Goal: Task Accomplishment & Management: Manage account settings

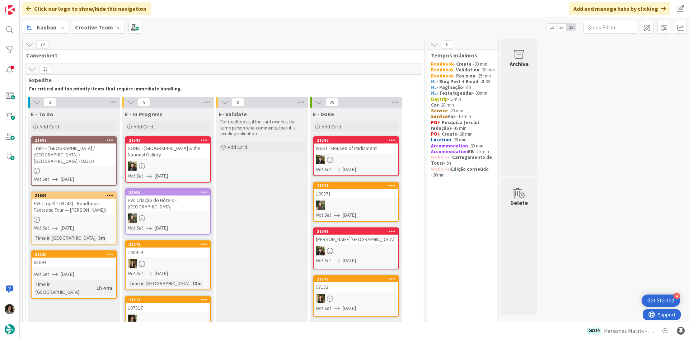
scroll to position [8, 0]
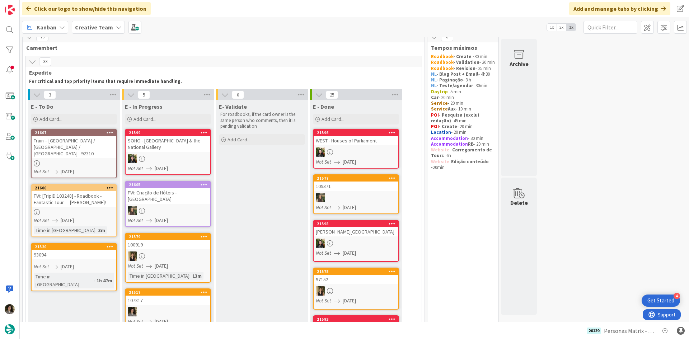
click at [85, 143] on div "Train – [GEOGRAPHIC_DATA] / [GEOGRAPHIC_DATA] / [GEOGRAPHIC_DATA] - 92310" at bounding box center [74, 147] width 85 height 22
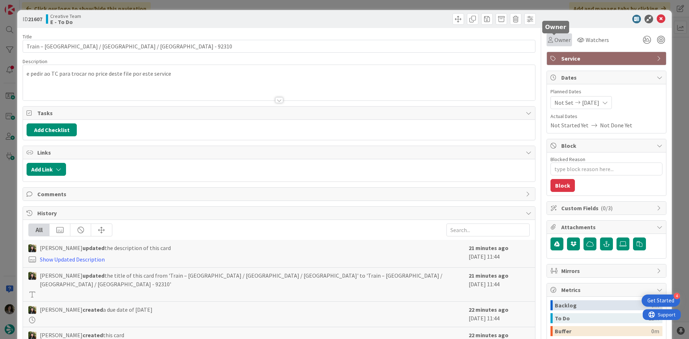
click at [555, 38] on span "Owner" at bounding box center [562, 40] width 16 height 9
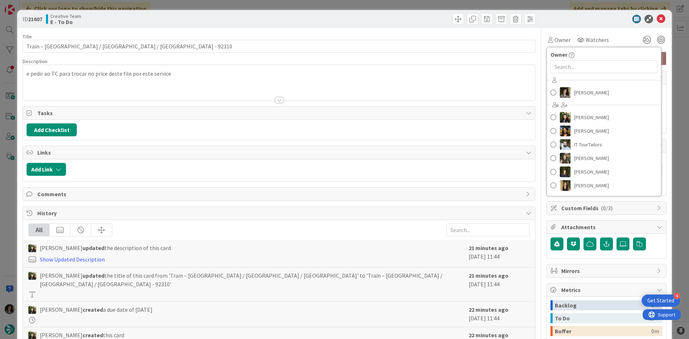
click at [586, 101] on div "[PERSON_NAME] [PERSON_NAME] [PERSON_NAME] IT TourTailors [PERSON_NAME] [PERSON_…" at bounding box center [604, 134] width 114 height 118
click at [588, 93] on span "[PERSON_NAME]" at bounding box center [591, 92] width 35 height 11
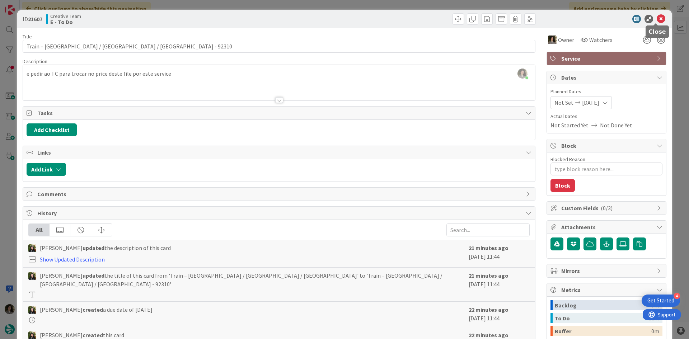
click at [656, 17] on icon at bounding box center [660, 19] width 9 height 9
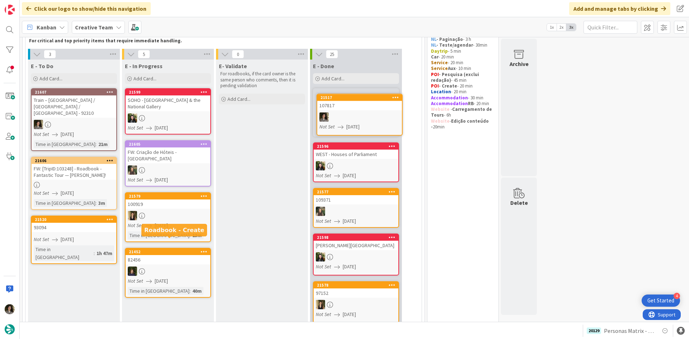
scroll to position [39, 0]
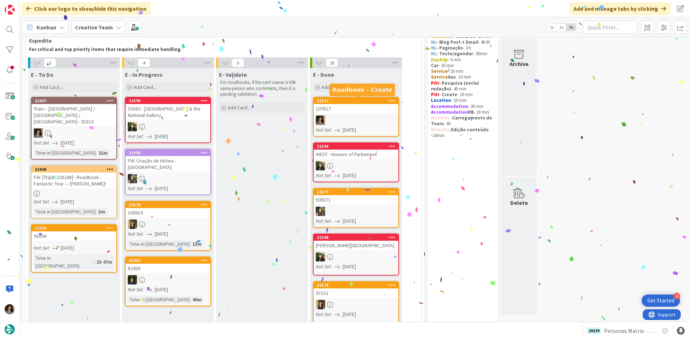
click at [329, 116] on div at bounding box center [356, 120] width 85 height 9
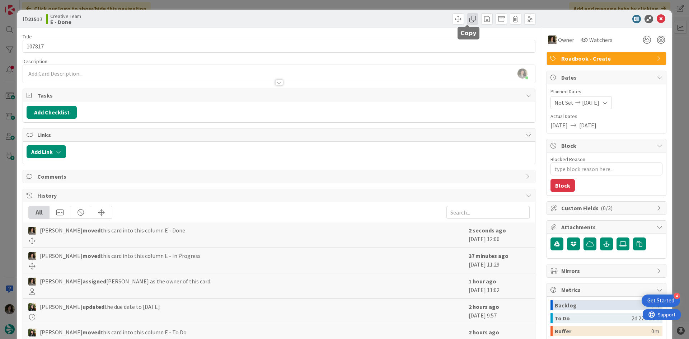
click at [469, 20] on span at bounding box center [472, 18] width 11 height 11
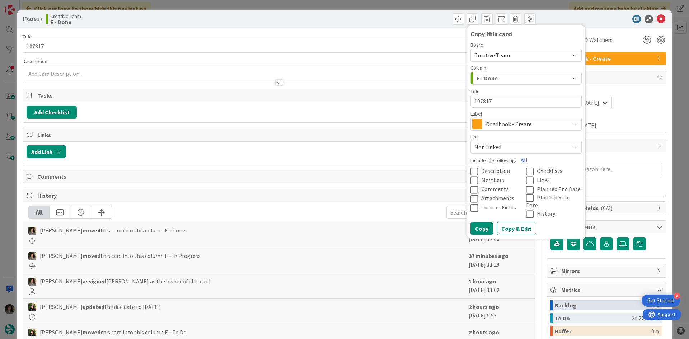
click at [489, 128] on span "Roadbook - Create" at bounding box center [526, 124] width 80 height 10
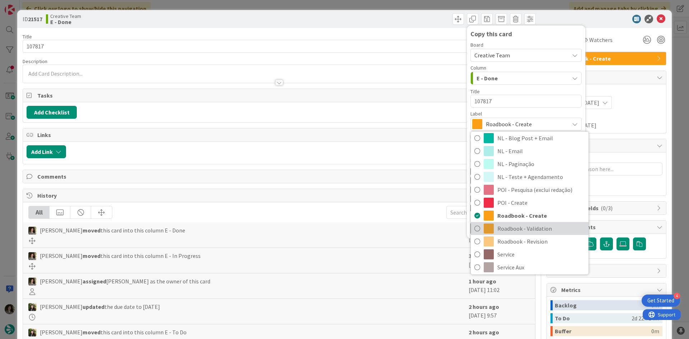
scroll to position [108, 0]
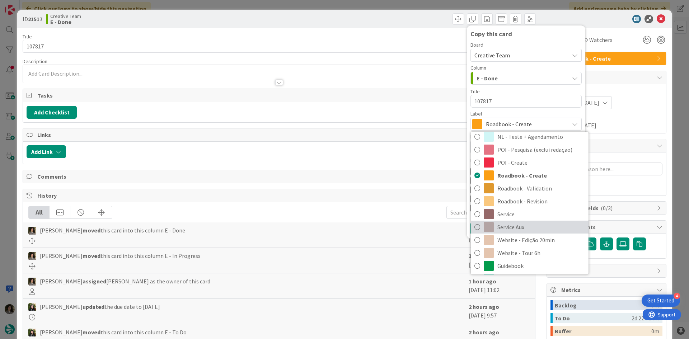
click at [513, 225] on span "Service Aux" at bounding box center [541, 227] width 88 height 11
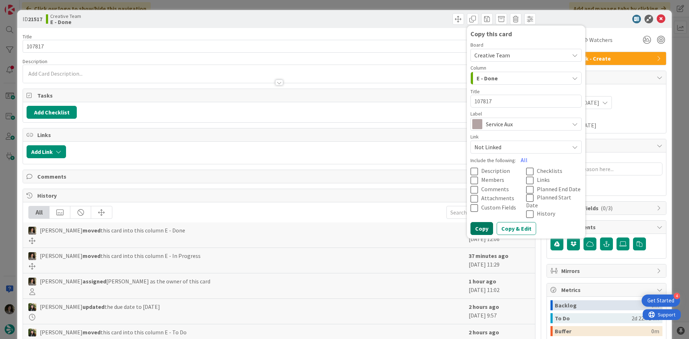
click at [483, 222] on button "Copy" at bounding box center [481, 228] width 23 height 13
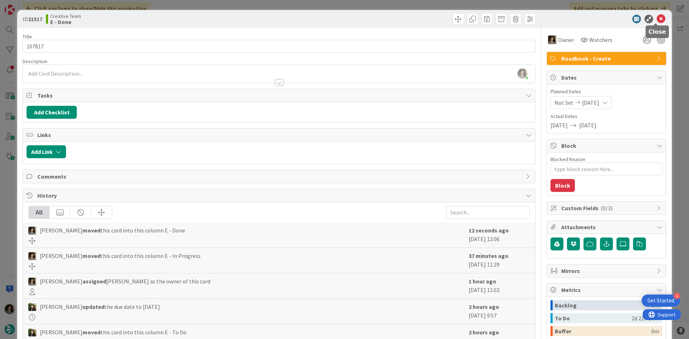
click at [656, 18] on icon at bounding box center [660, 19] width 9 height 9
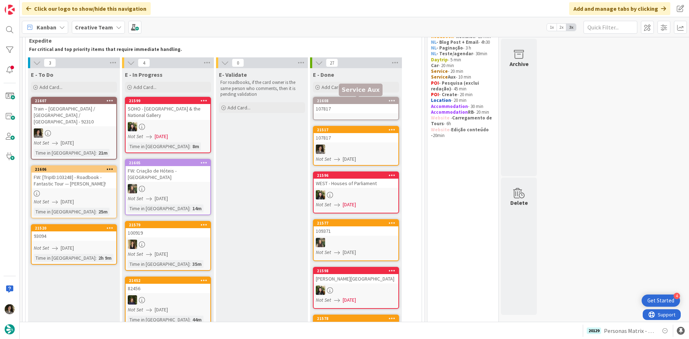
click at [361, 107] on div "107817" at bounding box center [356, 108] width 85 height 9
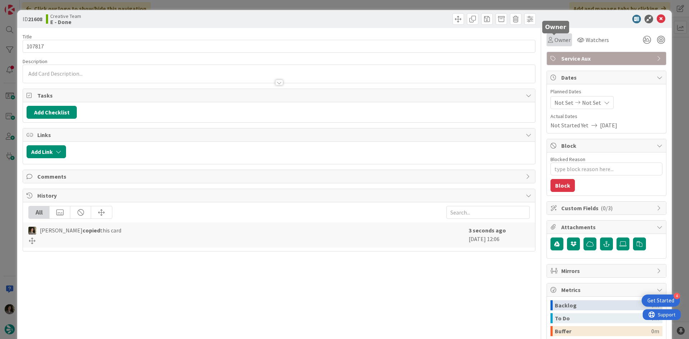
click at [554, 41] on span "Owner" at bounding box center [562, 40] width 16 height 9
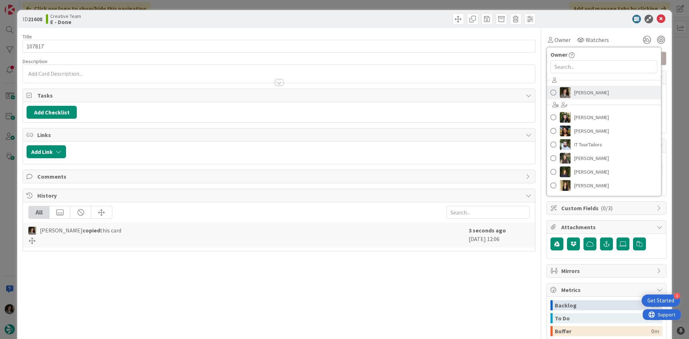
click at [576, 90] on span "[PERSON_NAME]" at bounding box center [591, 92] width 35 height 11
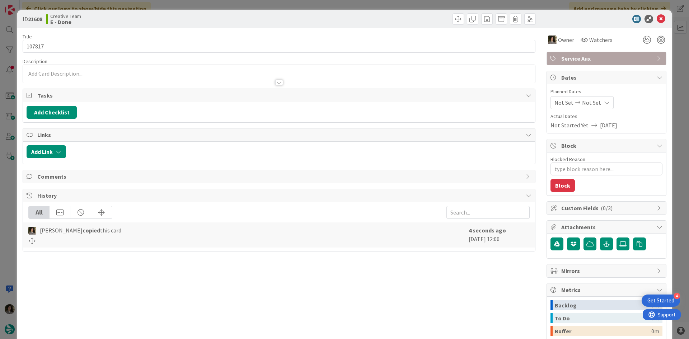
type textarea "x"
click at [587, 100] on span "Not Set" at bounding box center [591, 102] width 19 height 9
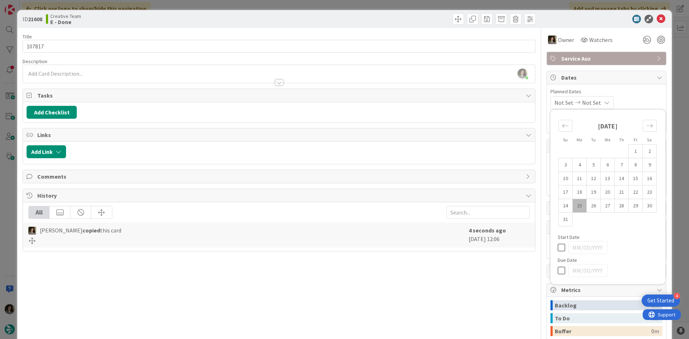
click at [559, 271] on icon at bounding box center [562, 270] width 11 height 9
type input "[DATE]"
type textarea "x"
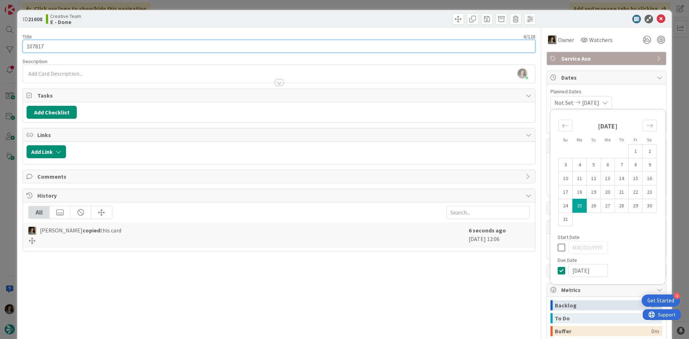
click at [215, 42] on input "107817" at bounding box center [279, 46] width 513 height 13
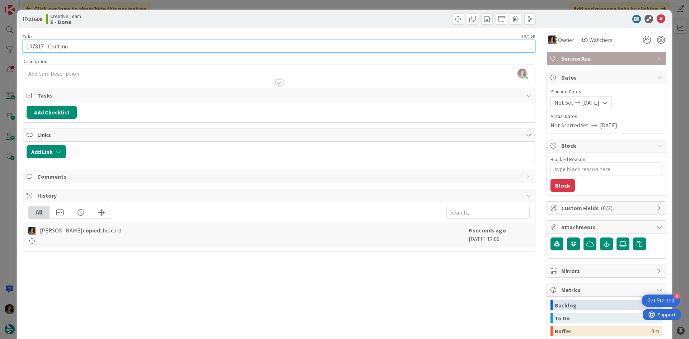
type input "107817 - Continua"
type textarea "x"
type input "107817 - Continuação"
type textarea "x"
type input "107817 - Continuação"
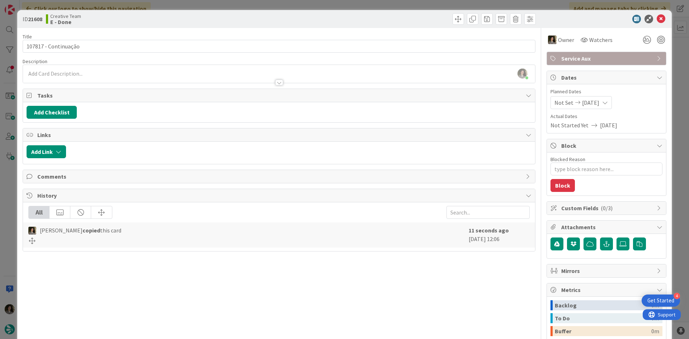
click at [623, 57] on span "Service Aux" at bounding box center [607, 58] width 92 height 9
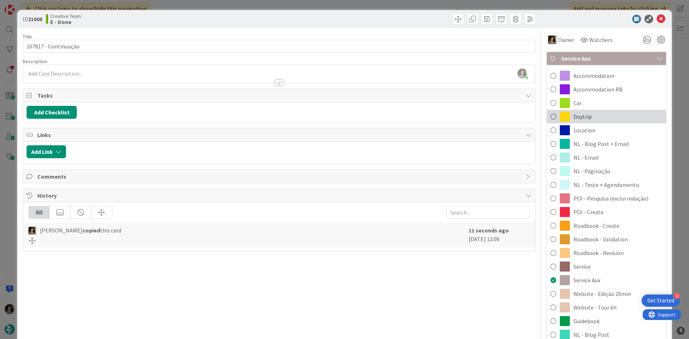
click at [633, 116] on div "Daytrip" at bounding box center [606, 117] width 119 height 14
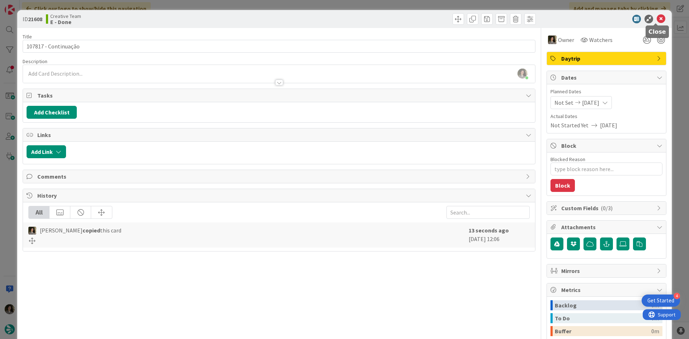
click at [658, 18] on icon at bounding box center [660, 19] width 9 height 9
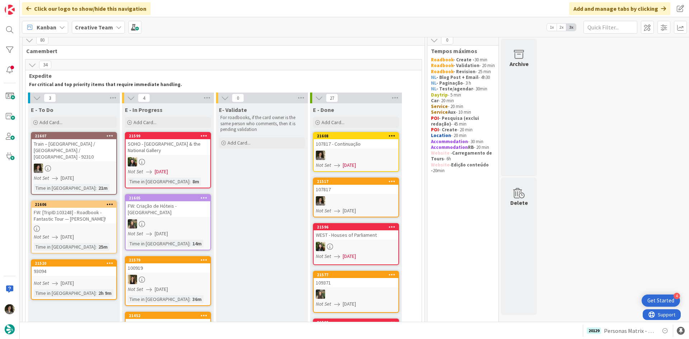
scroll to position [4, 0]
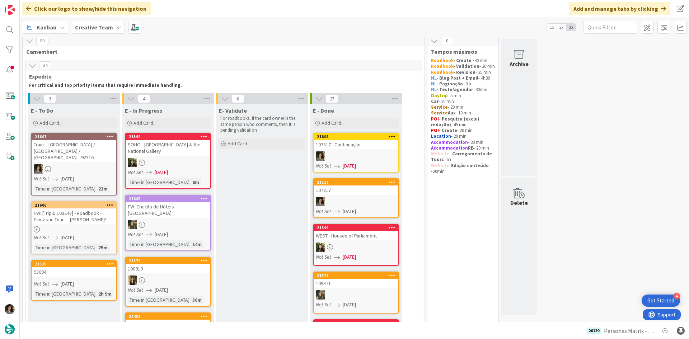
click at [355, 143] on div "107817 - Continuação" at bounding box center [356, 144] width 85 height 9
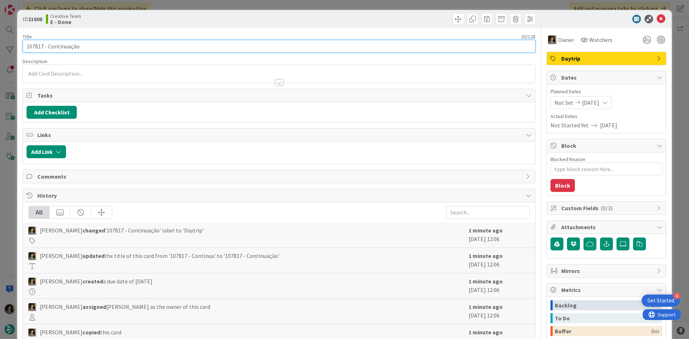
click at [137, 50] on input "107817 - Continuação" at bounding box center [279, 46] width 513 height 13
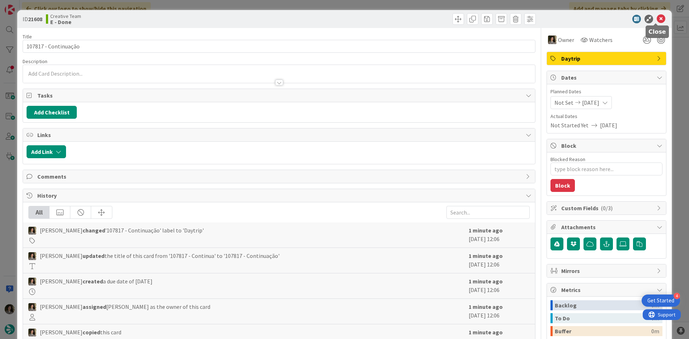
click at [656, 17] on icon at bounding box center [660, 19] width 9 height 9
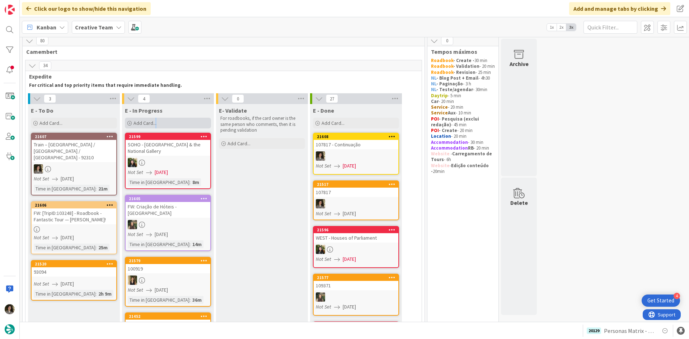
click at [156, 128] on div "Add Card..." at bounding box center [168, 123] width 86 height 11
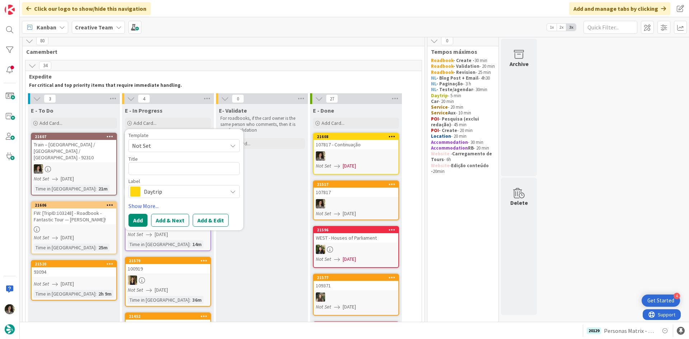
type textarea "x"
type textarea "107817 - Continuação"
type textarea "x"
type textarea "107817 - [GEOGRAPHIC_DATA]"
type textarea "x"
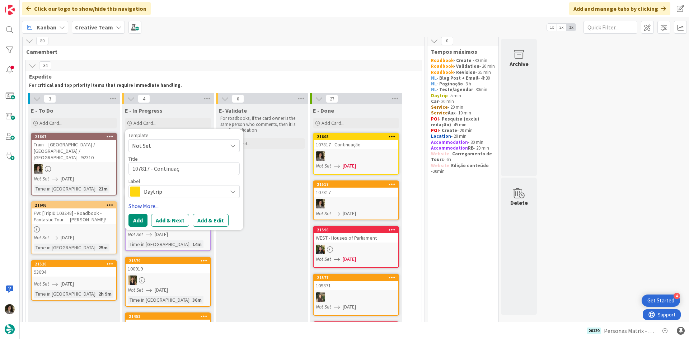
type textarea "107817 - Continua"
type textarea "x"
type textarea "107817 - Continu"
type textarea "x"
type textarea "107817 - Contin"
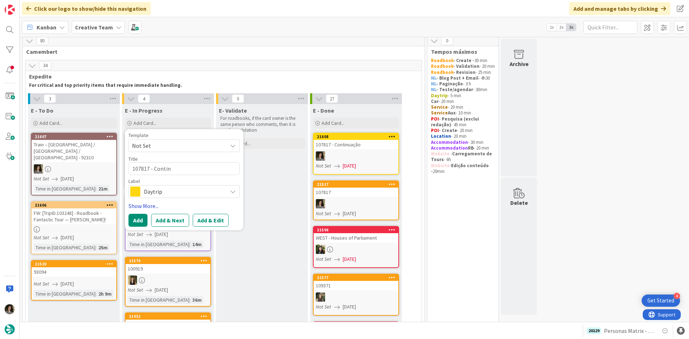
type textarea "x"
type textarea "107817 - [PERSON_NAME]"
type textarea "x"
type textarea "107817 - Cont"
type textarea "x"
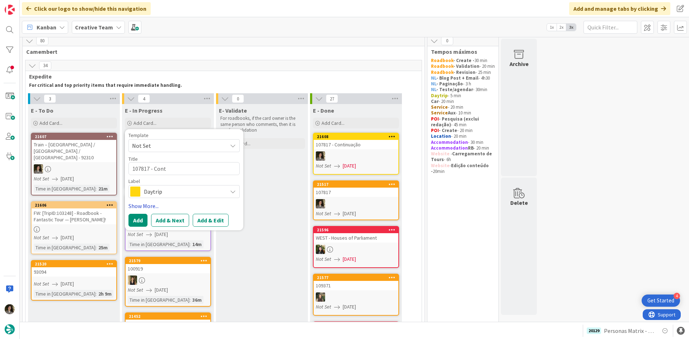
type textarea "107817 - Con"
type textarea "x"
type textarea "107817 - Co"
type textarea "x"
type textarea "107817 - C"
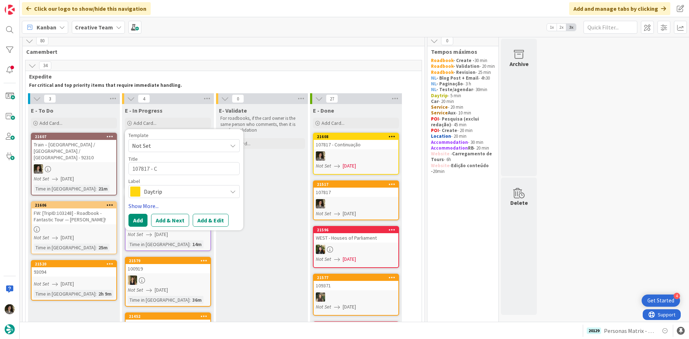
type textarea "x"
type textarea "107817 -"
type textarea "x"
type textarea "107817 - G"
type textarea "x"
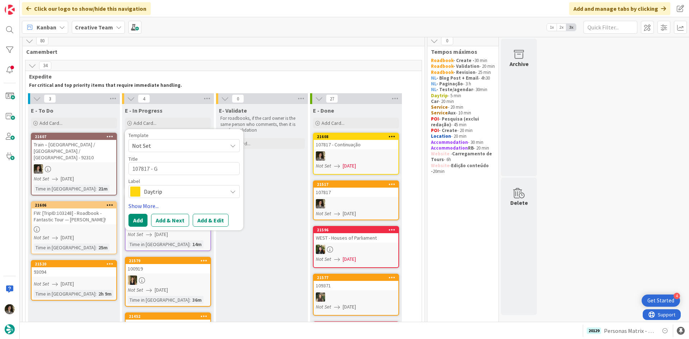
type textarea "107817 - GP"
type textarea "x"
type textarea "107817 - GPS"
type textarea "x"
type textarea "107817 - GPS"
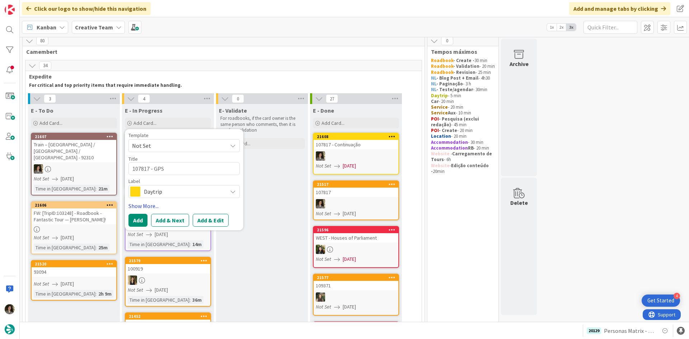
type textarea "x"
type textarea "107817 - GPS P"
type textarea "x"
type textarea "107817 - GPS PO"
type textarea "x"
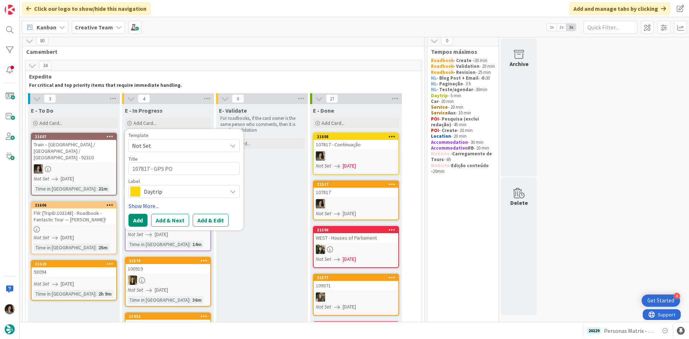
type textarea "107817 - GPS PON"
type textarea "x"
type textarea "107817 - GPS PONT"
type textarea "x"
type textarea "107817 - GPS PON"
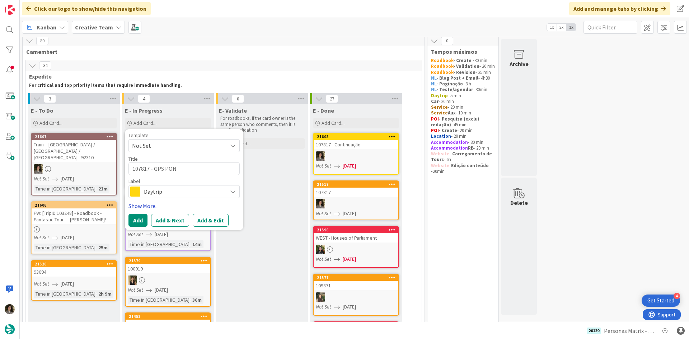
type textarea "x"
type textarea "107817 - GPS PO"
type textarea "x"
type textarea "107817 - GPS POI"
type textarea "x"
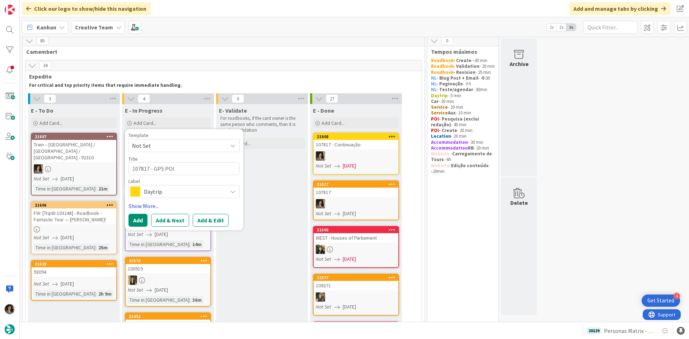
type textarea "107817 - GPS POIN"
type textarea "x"
type textarea "107817 - GPS POINT"
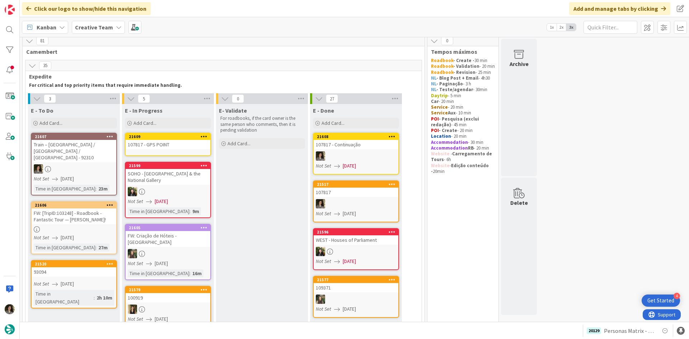
click at [159, 149] on div "107817 - GPS POINT" at bounding box center [168, 144] width 85 height 9
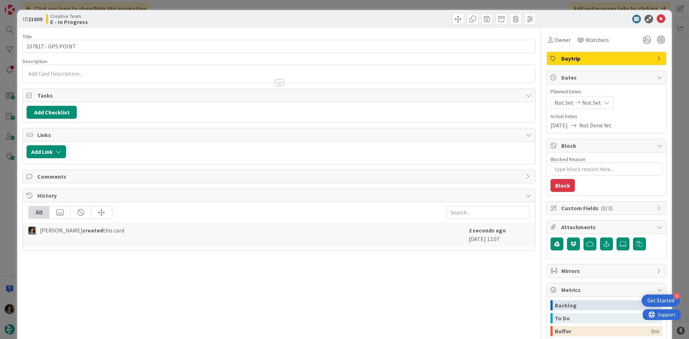
click at [639, 56] on span "Daytrip" at bounding box center [607, 58] width 92 height 9
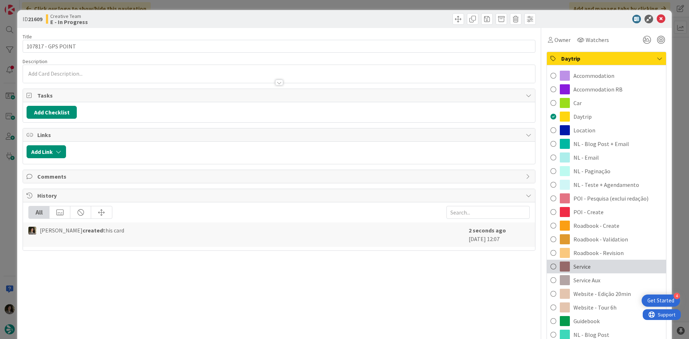
click at [613, 272] on div "Service" at bounding box center [606, 267] width 119 height 14
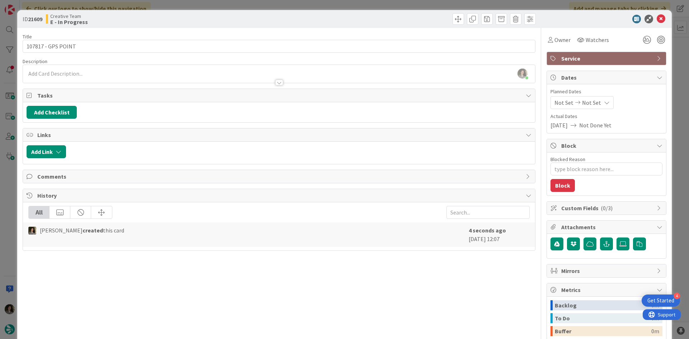
click at [582, 60] on span "Service" at bounding box center [607, 58] width 92 height 9
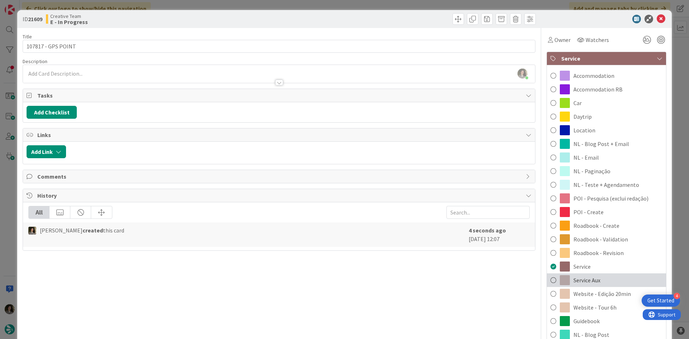
click at [615, 280] on div "Service Aux" at bounding box center [606, 280] width 119 height 14
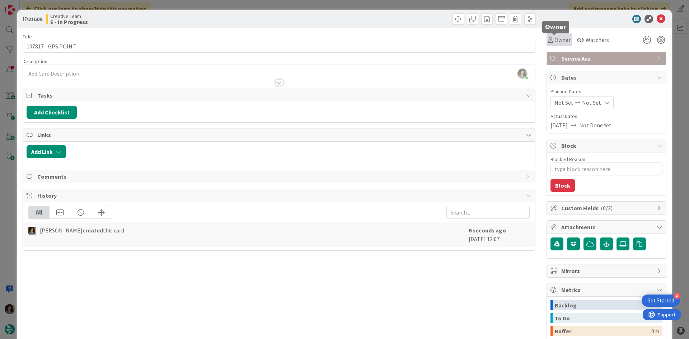
click at [556, 37] on span "Owner" at bounding box center [562, 40] width 16 height 9
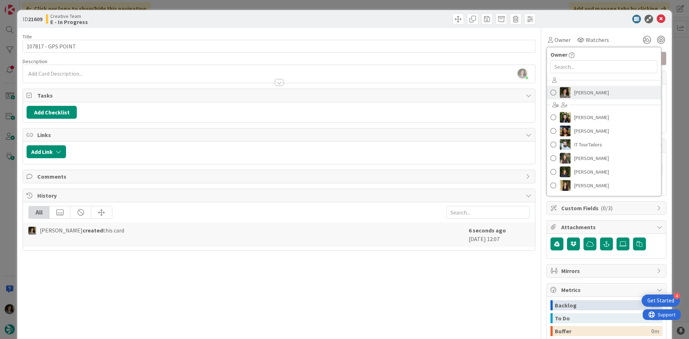
click at [576, 91] on span "[PERSON_NAME]" at bounding box center [591, 92] width 35 height 11
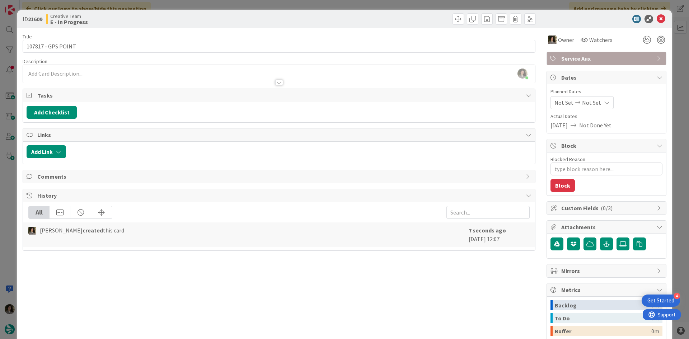
type textarea "x"
click at [588, 105] on span "Not Set" at bounding box center [591, 102] width 19 height 9
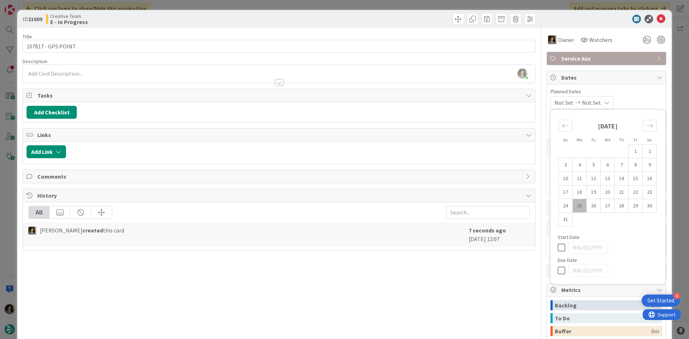
click at [560, 269] on icon at bounding box center [562, 270] width 11 height 9
type input "[DATE]"
type textarea "x"
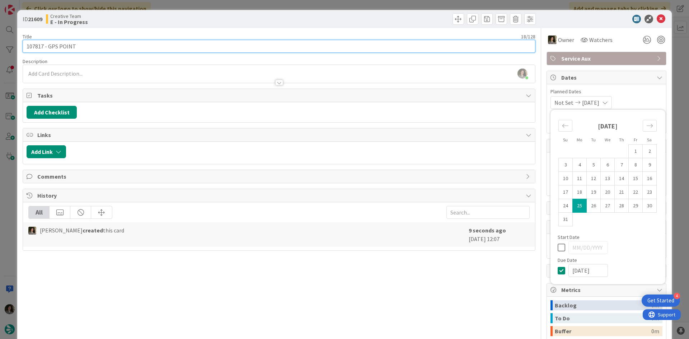
click at [253, 43] on input "107817 - GPS POINT" at bounding box center [279, 46] width 513 height 13
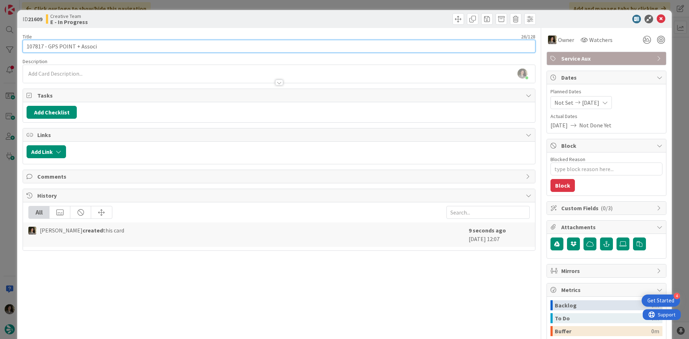
type input "107817 - GPS POINT + Associa"
type textarea "x"
type input "107817 - GPS POINT + Associar"
type textarea "x"
type input "107817 - GPS POINT + Associar"
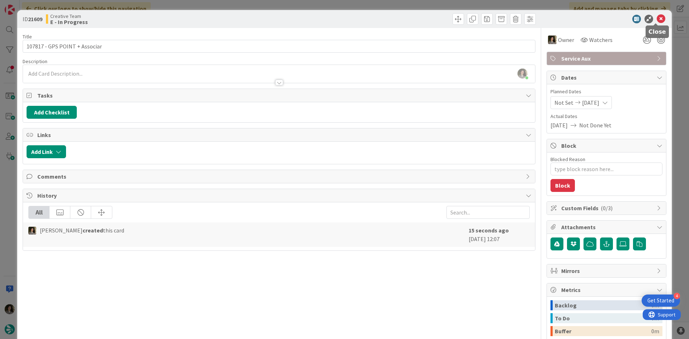
click at [656, 17] on icon at bounding box center [660, 19] width 9 height 9
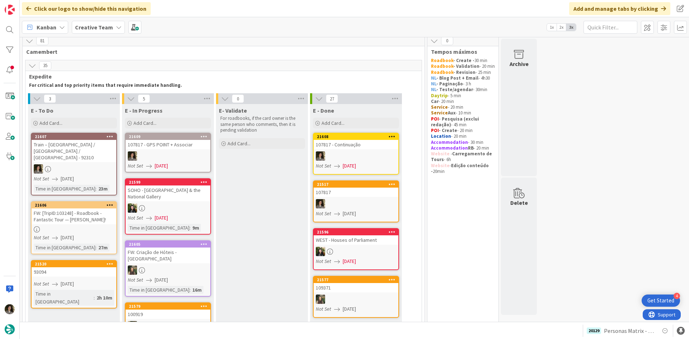
click at [59, 234] on div "Not Set [DATE]" at bounding box center [75, 238] width 83 height 8
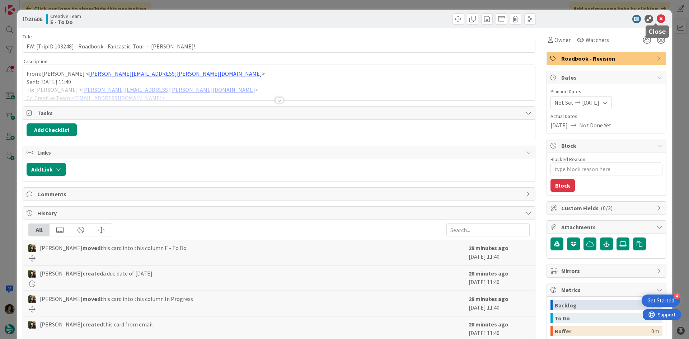
click at [656, 18] on icon at bounding box center [660, 19] width 9 height 9
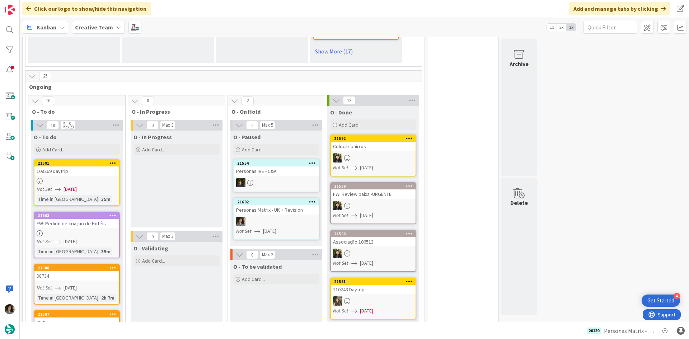
scroll to position [578, 0]
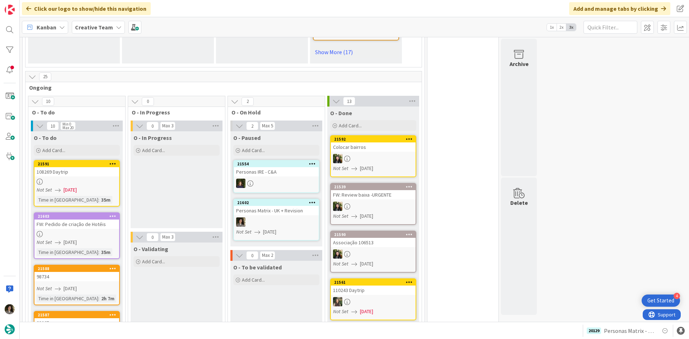
click at [95, 178] on link "21591 108269 Daytrip Not Set [DATE] Time in [GEOGRAPHIC_DATA] : 35m" at bounding box center [77, 183] width 86 height 47
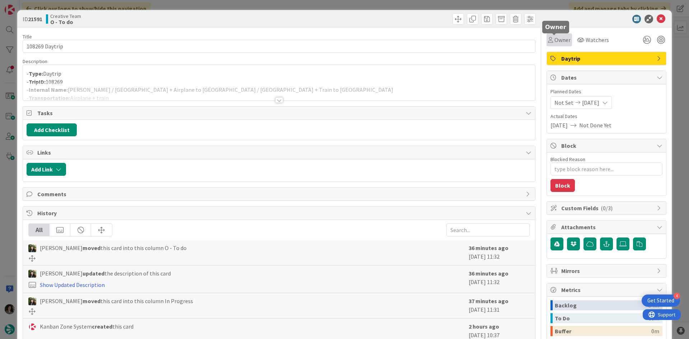
click at [554, 38] on span "Owner" at bounding box center [562, 40] width 16 height 9
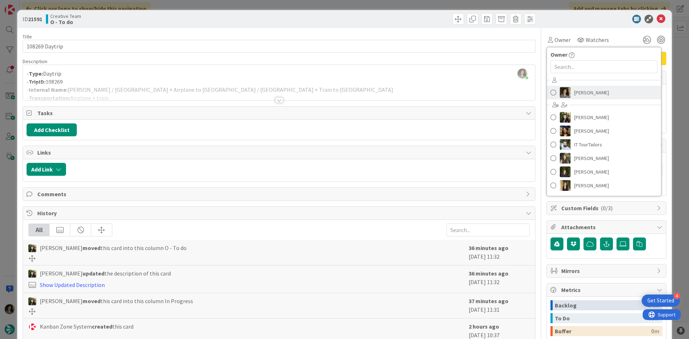
click at [587, 89] on span "[PERSON_NAME]" at bounding box center [591, 92] width 35 height 11
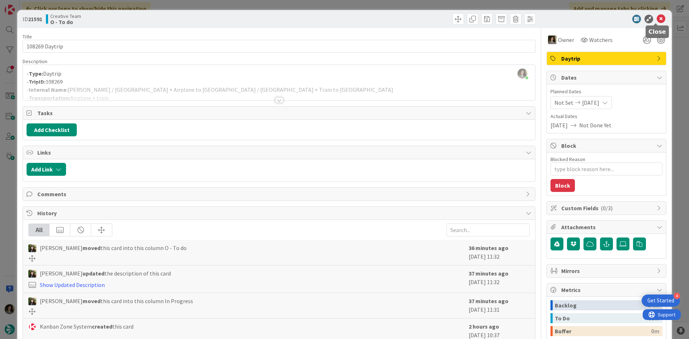
click at [656, 19] on icon at bounding box center [660, 19] width 9 height 9
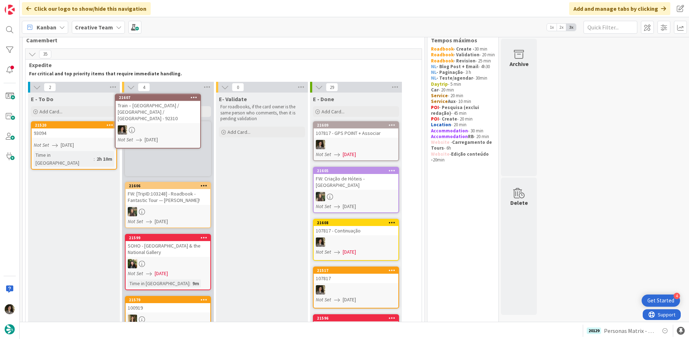
scroll to position [7, 0]
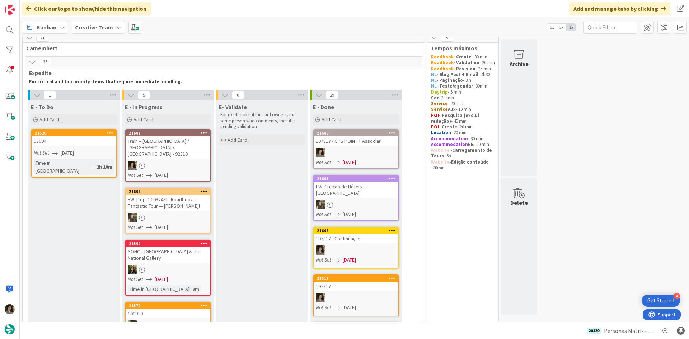
click at [170, 145] on div "Train – [GEOGRAPHIC_DATA] / [GEOGRAPHIC_DATA] / [GEOGRAPHIC_DATA] - 92310" at bounding box center [168, 147] width 85 height 22
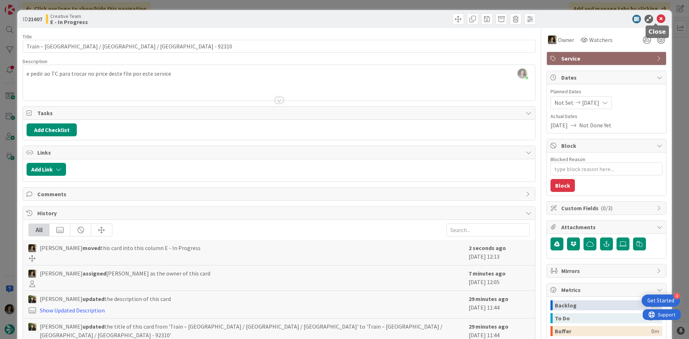
click at [657, 14] on div "ID 21607 Creative Team E - In Progress" at bounding box center [344, 19] width 654 height 18
click at [656, 19] on icon at bounding box center [660, 19] width 9 height 9
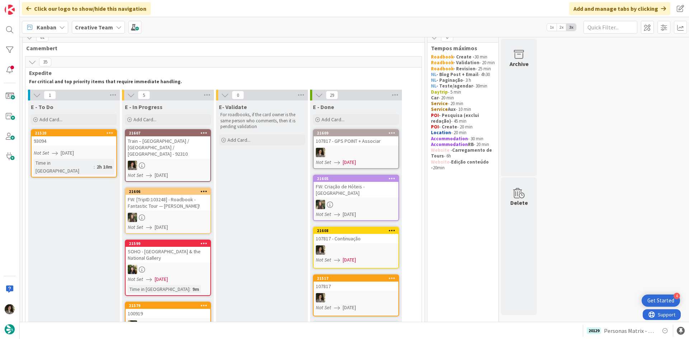
click at [178, 148] on div "Train – [GEOGRAPHIC_DATA] / [GEOGRAPHIC_DATA] / [GEOGRAPHIC_DATA] - 92310" at bounding box center [168, 147] width 85 height 22
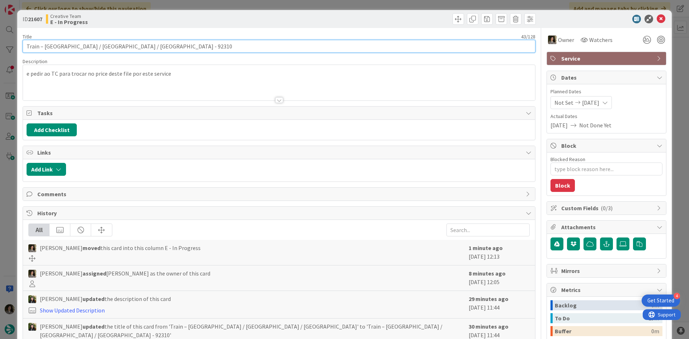
drag, startPoint x: 128, startPoint y: 46, endPoint x: 110, endPoint y: 46, distance: 17.9
click at [110, 46] on input "Train – [GEOGRAPHIC_DATA] / [GEOGRAPHIC_DATA] / [GEOGRAPHIC_DATA] - 92310" at bounding box center [279, 46] width 513 height 13
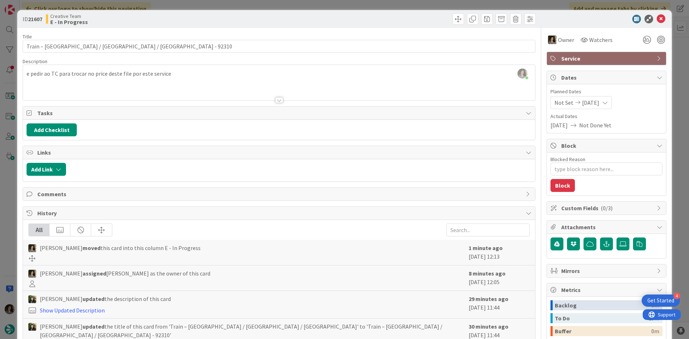
click at [109, 39] on div "Title 43 / 128" at bounding box center [279, 36] width 513 height 6
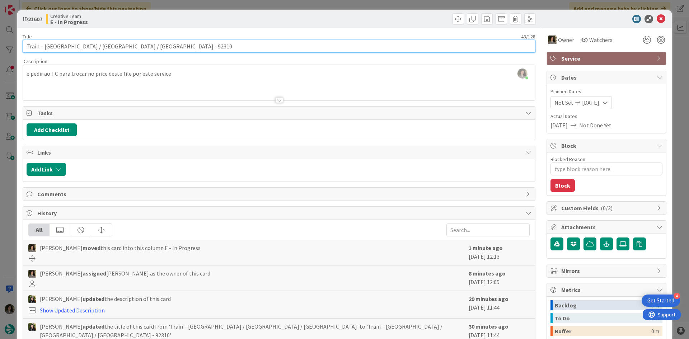
drag, startPoint x: 105, startPoint y: 46, endPoint x: -12, endPoint y: 46, distance: 116.9
click at [0, 46] on html "4 Get Started Click our logo to show/hide this navigation Add and manage tabs b…" at bounding box center [344, 169] width 689 height 339
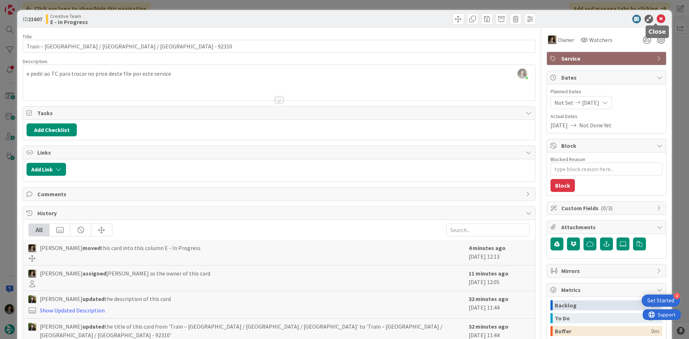
click at [659, 19] on icon at bounding box center [660, 19] width 9 height 9
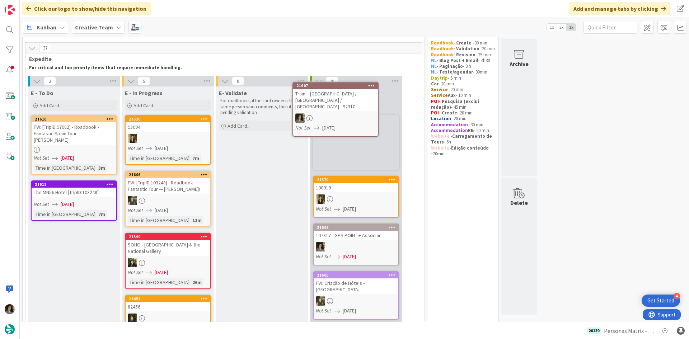
scroll to position [14, 0]
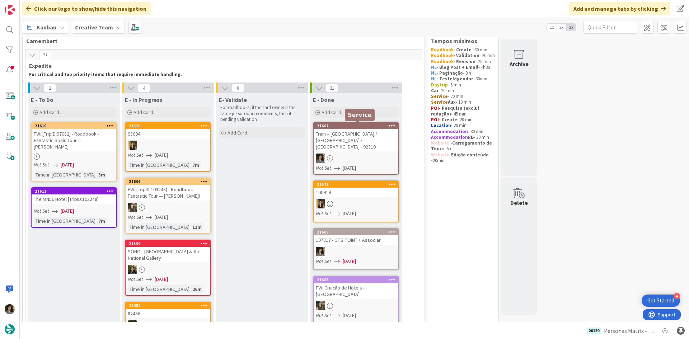
click at [351, 132] on div "Train – [GEOGRAPHIC_DATA] / [GEOGRAPHIC_DATA] / [GEOGRAPHIC_DATA] - 92310" at bounding box center [356, 140] width 85 height 22
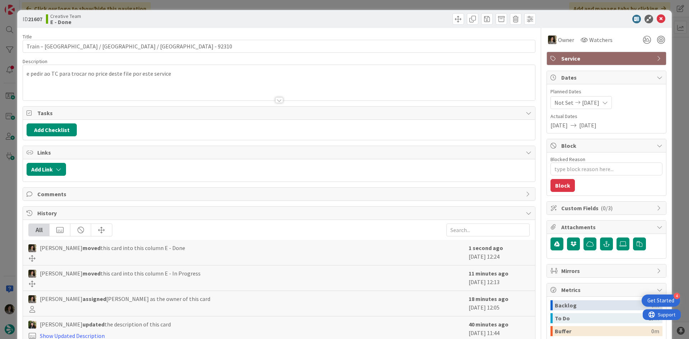
click at [568, 57] on span "Service" at bounding box center [607, 58] width 92 height 9
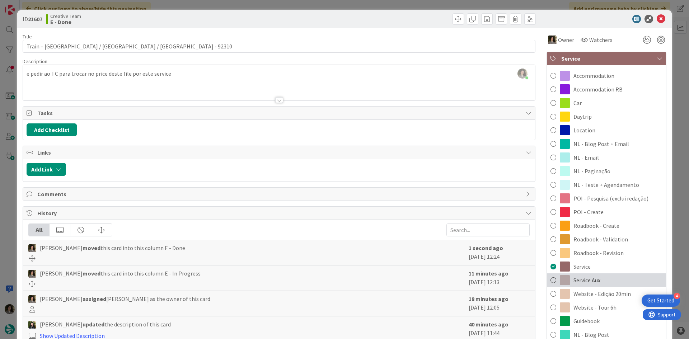
click at [590, 278] on span "Service Aux" at bounding box center [586, 280] width 27 height 9
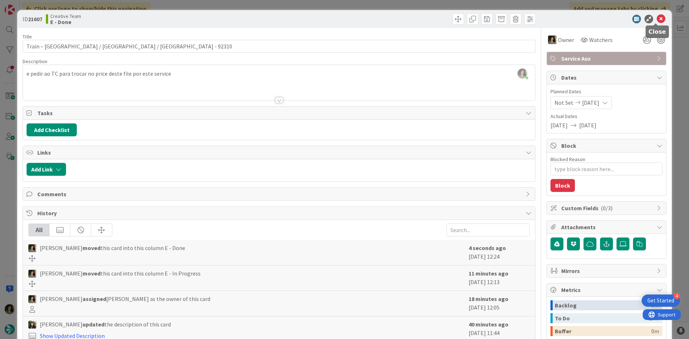
click at [656, 19] on icon at bounding box center [660, 19] width 9 height 9
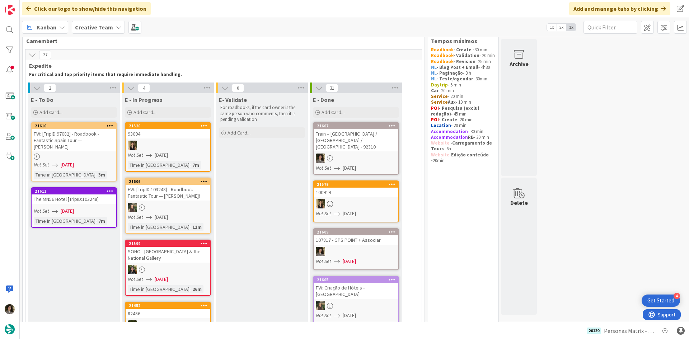
click at [79, 144] on div "FW: [TripID:97082] - Roadbook - Fantastic Spain Tour — [PERSON_NAME]!" at bounding box center [74, 140] width 85 height 22
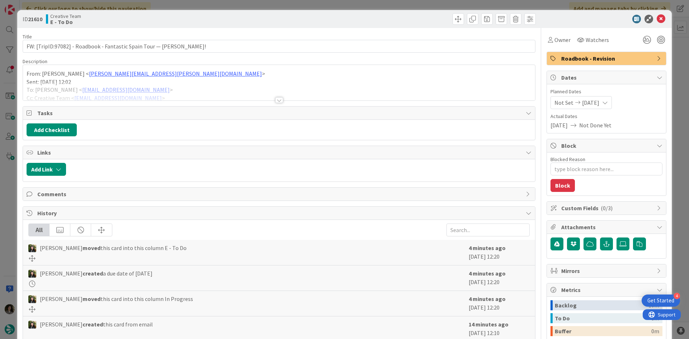
click at [277, 100] on div at bounding box center [279, 100] width 8 height 6
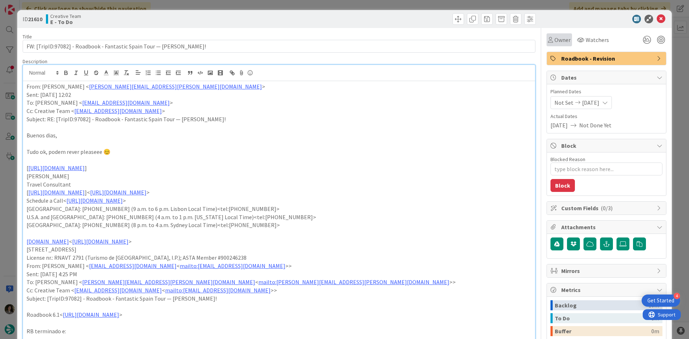
click at [557, 41] on span "Owner" at bounding box center [562, 40] width 16 height 9
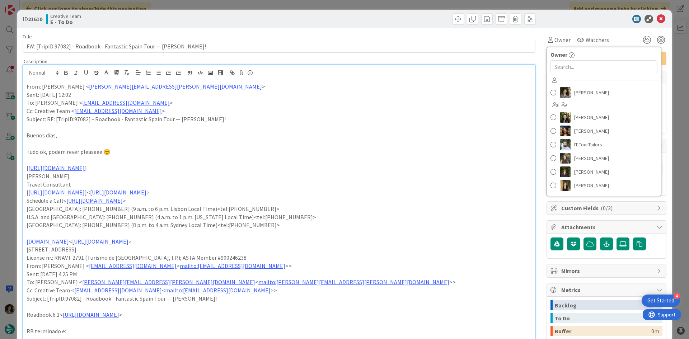
click at [599, 100] on div "[PERSON_NAME] [PERSON_NAME] [PERSON_NAME] IT TourTailors [PERSON_NAME] [PERSON_…" at bounding box center [604, 134] width 114 height 118
click at [597, 93] on span "[PERSON_NAME]" at bounding box center [591, 92] width 35 height 11
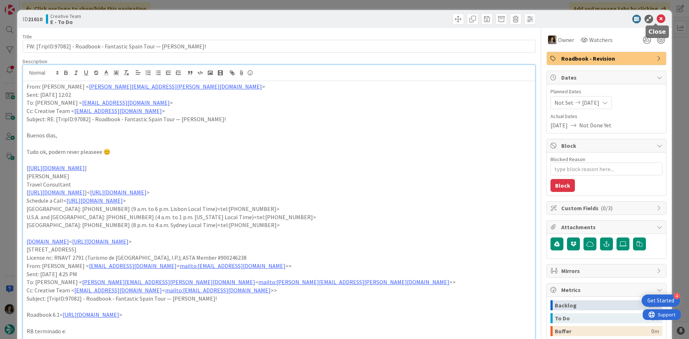
click at [656, 21] on icon at bounding box center [660, 19] width 9 height 9
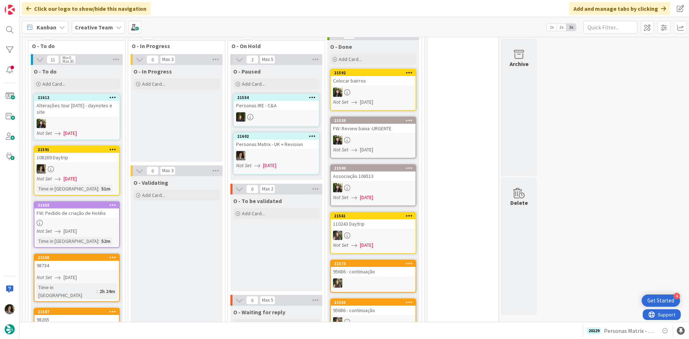
scroll to position [610, 0]
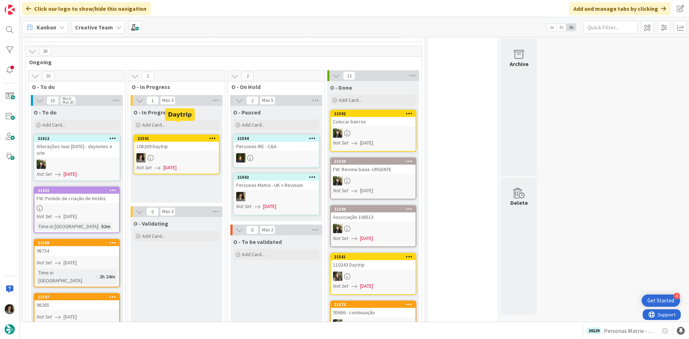
click at [204, 135] on link "21591 108269 Daytrip Not Set [DATE]" at bounding box center [176, 155] width 86 height 40
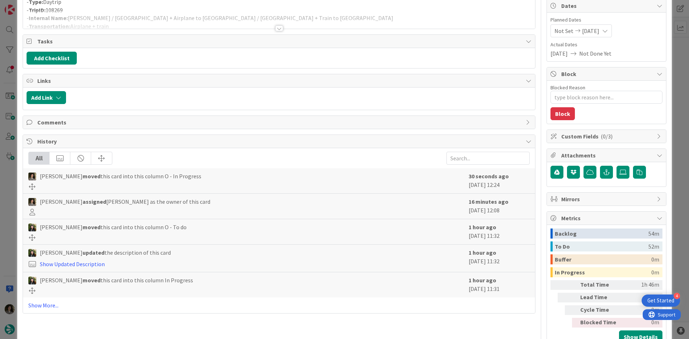
click at [279, 22] on div at bounding box center [279, 19] width 512 height 18
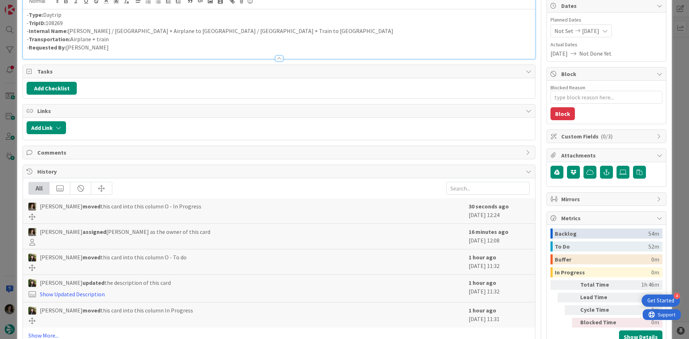
scroll to position [62, 0]
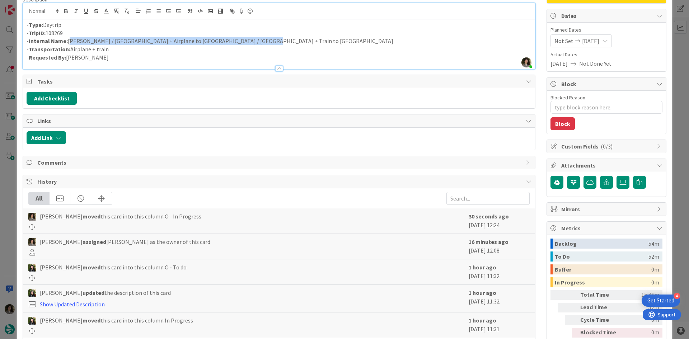
drag, startPoint x: 248, startPoint y: 39, endPoint x: 70, endPoint y: 42, distance: 177.9
click at [70, 42] on p "- Internal Name: [PERSON_NAME] / [GEOGRAPHIC_DATA] + Airplane to [GEOGRAPHIC_DA…" at bounding box center [279, 41] width 505 height 8
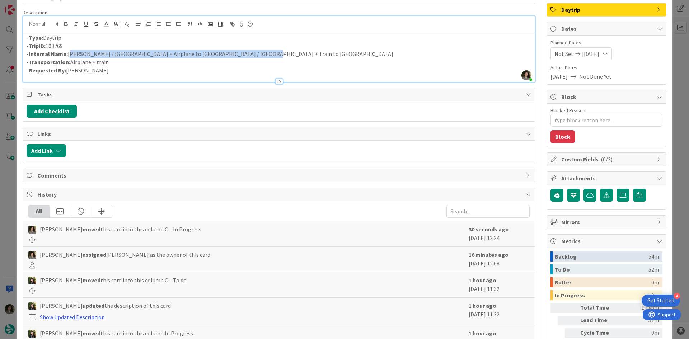
copy p "[PERSON_NAME] / [GEOGRAPHIC_DATA] + Airplane to [GEOGRAPHIC_DATA] / [GEOGRAPHIC…"
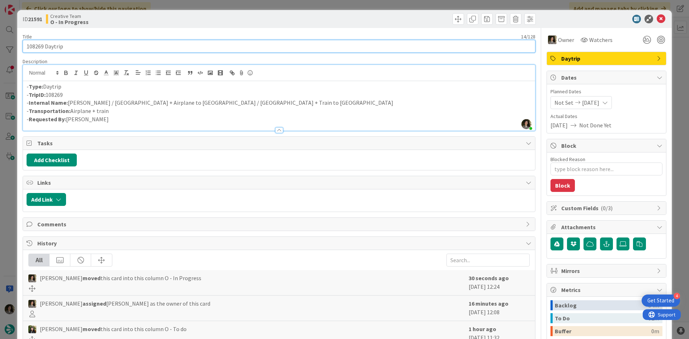
click at [115, 43] on input "108269 Daytrip" at bounding box center [279, 46] width 513 height 13
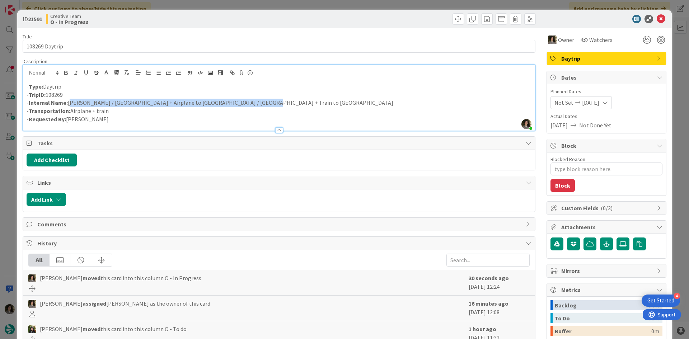
drag, startPoint x: 254, startPoint y: 103, endPoint x: 69, endPoint y: 103, distance: 184.4
click at [69, 103] on p "- Internal Name: [PERSON_NAME] / [GEOGRAPHIC_DATA] + Airplane to [GEOGRAPHIC_DA…" at bounding box center [279, 103] width 505 height 8
copy p "[PERSON_NAME] / [GEOGRAPHIC_DATA] + Airplane to [GEOGRAPHIC_DATA] / [GEOGRAPHIC…"
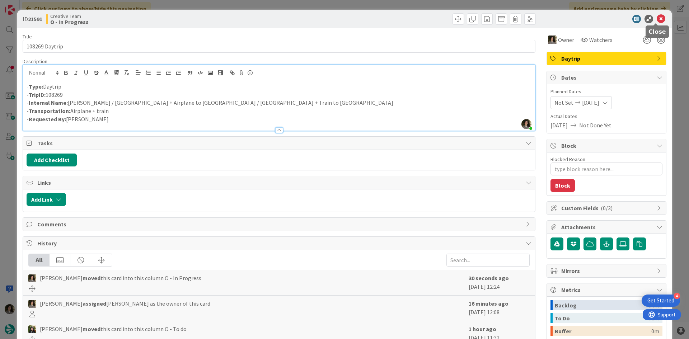
drag, startPoint x: 657, startPoint y: 15, endPoint x: 654, endPoint y: 19, distance: 4.6
click at [657, 15] on icon at bounding box center [660, 19] width 9 height 9
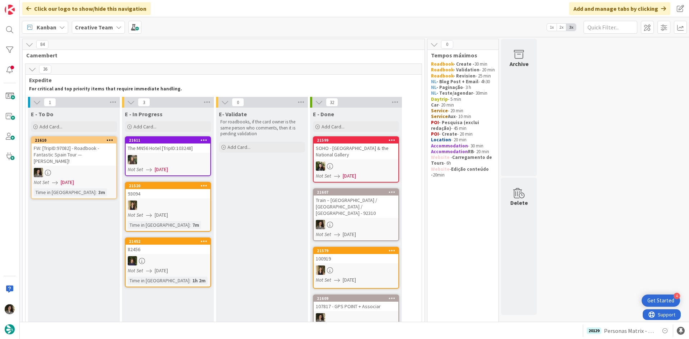
click at [67, 165] on div "FW: [TripID:97082] - Roadbook - Fantastic Spain Tour — [PERSON_NAME]!" at bounding box center [74, 154] width 85 height 22
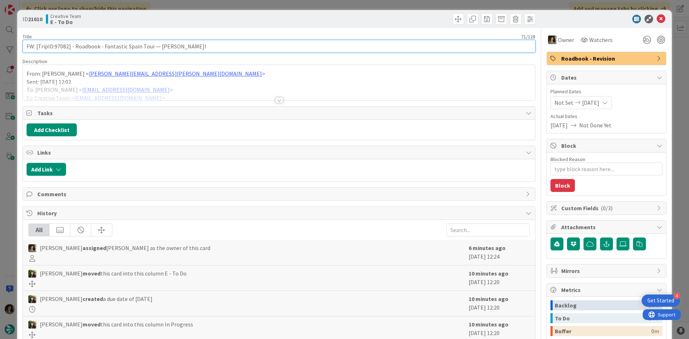
drag, startPoint x: 68, startPoint y: 46, endPoint x: 55, endPoint y: 42, distance: 13.8
click at [55, 42] on input "FW: [TripID:97082] - Roadbook - Fantastic Spain Tour — [PERSON_NAME]!" at bounding box center [279, 46] width 513 height 13
type textarea "x"
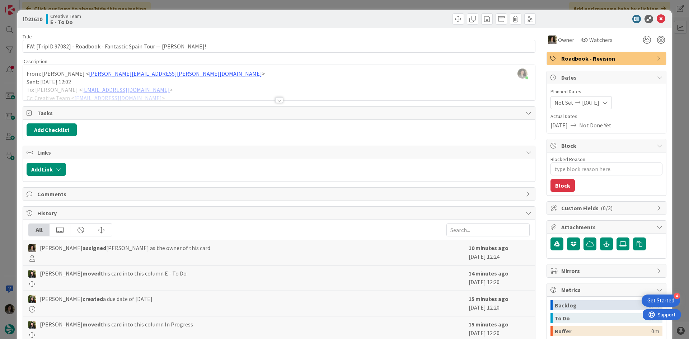
click at [656, 14] on div "ID 21610 Creative Team E - To Do" at bounding box center [344, 19] width 654 height 18
click at [657, 14] on div "ID 21610 Creative Team E - To Do" at bounding box center [344, 19] width 654 height 18
click at [658, 16] on icon at bounding box center [660, 19] width 9 height 9
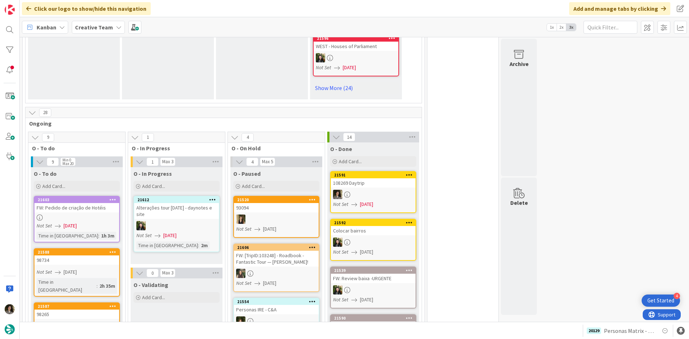
scroll to position [646, 0]
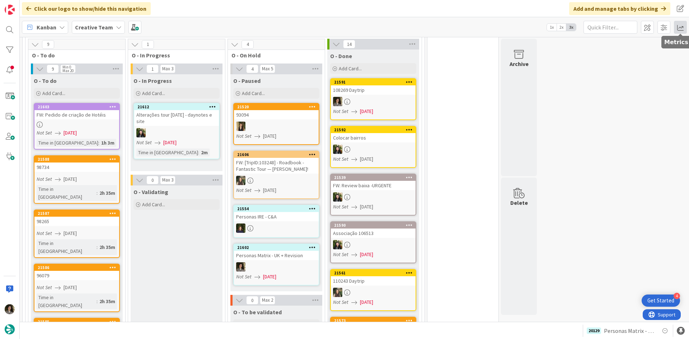
click at [679, 27] on span at bounding box center [680, 27] width 13 height 13
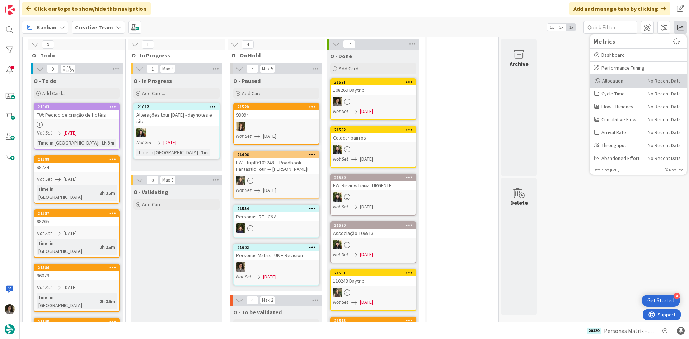
drag, startPoint x: 630, startPoint y: 75, endPoint x: 630, endPoint y: 80, distance: 5.0
click at [630, 79] on div "Allocation No Recent Data" at bounding box center [638, 81] width 97 height 13
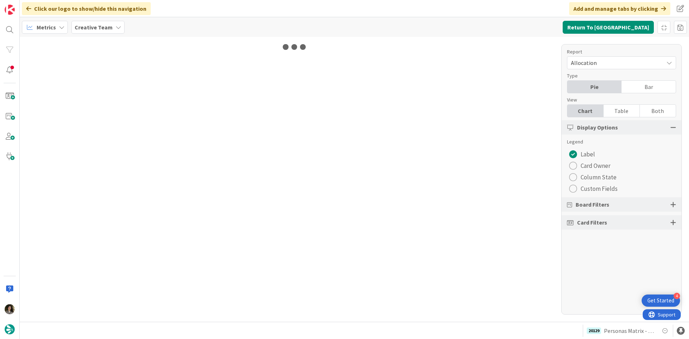
click at [631, 108] on div "Table" at bounding box center [621, 111] width 36 height 12
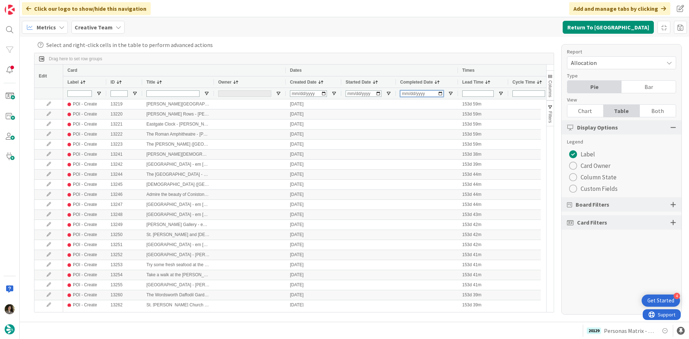
click at [404, 92] on input "Completed Date Filter Input" at bounding box center [421, 93] width 43 height 6
type input "0001-02-05"
click at [402, 93] on input "0001-02-05" at bounding box center [421, 93] width 43 height 6
type input "[DATE]"
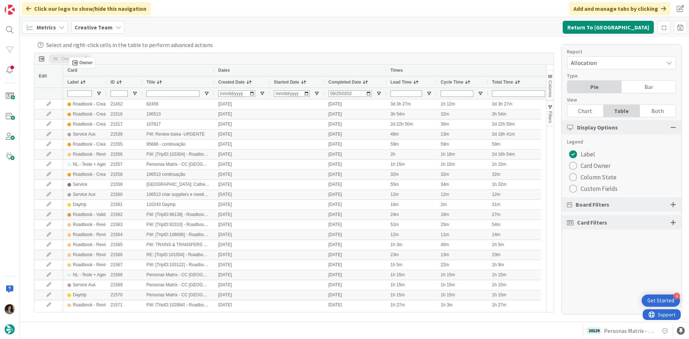
drag, startPoint x: 229, startPoint y: 81, endPoint x: 72, endPoint y: 53, distance: 158.6
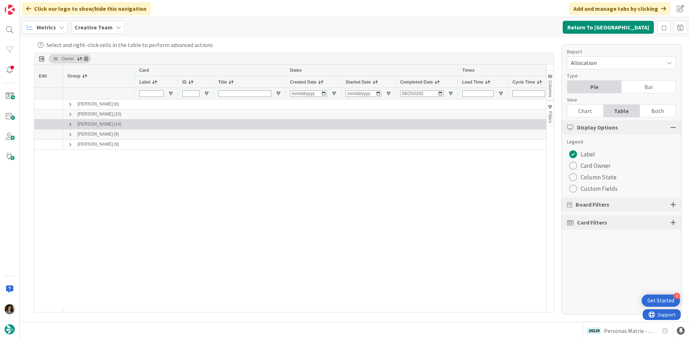
click at [73, 123] on span "[PERSON_NAME] (14)" at bounding box center [98, 124] width 63 height 9
click at [71, 124] on span at bounding box center [70, 125] width 6 height 6
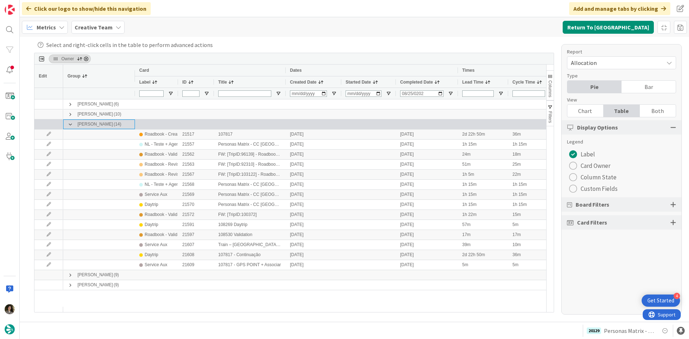
click at [71, 124] on span at bounding box center [70, 125] width 6 height 6
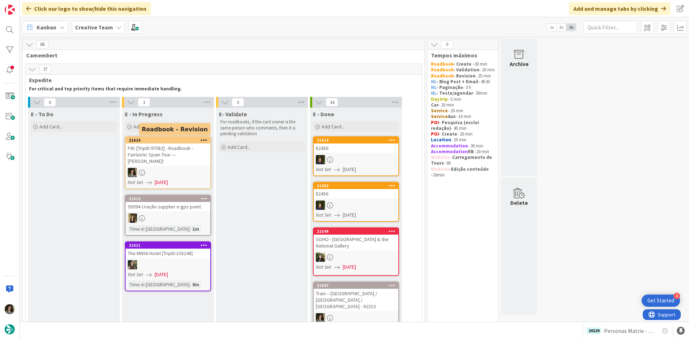
click at [170, 157] on div "FW: [TripID:97082] - Roadbook - Fantastic Spain Tour — [PERSON_NAME]!" at bounding box center [168, 154] width 85 height 22
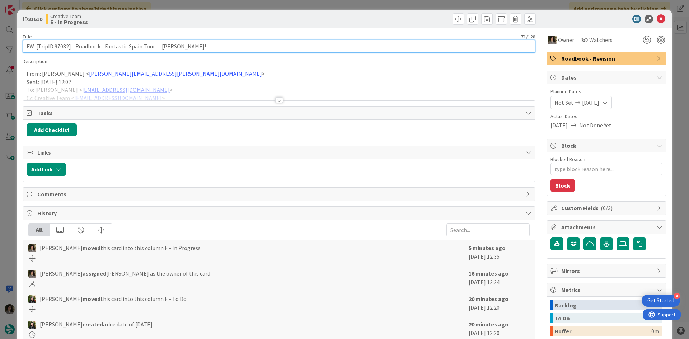
drag, startPoint x: 67, startPoint y: 48, endPoint x: 62, endPoint y: 50, distance: 5.3
click at [62, 50] on input "FW: [TripID:97082] - Roadbook - Fantastic Spain Tour — [PERSON_NAME]!" at bounding box center [279, 46] width 513 height 13
drag, startPoint x: 68, startPoint y: 46, endPoint x: 54, endPoint y: 50, distance: 14.0
click at [54, 50] on input "FW: [TripID:97082] - Roadbook - Fantastic Spain Tour — [PERSON_NAME]!" at bounding box center [279, 46] width 513 height 13
click at [120, 44] on input "FW: [TripID:97082] - Roadbook - Fantastic Spain Tour — [PERSON_NAME]!" at bounding box center [279, 46] width 513 height 13
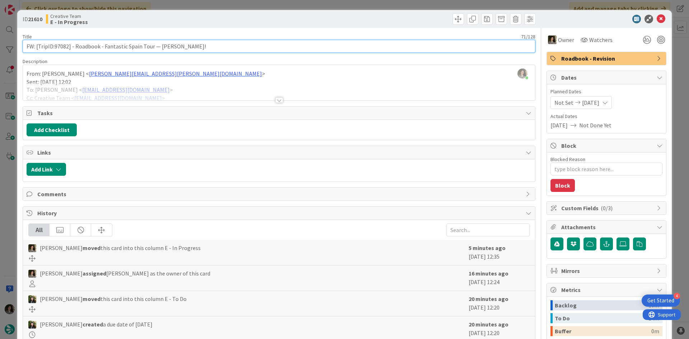
click at [120, 44] on input "FW: [TripID:97082] - Roadbook - Fantastic Spain Tour — [PERSON_NAME]!" at bounding box center [279, 46] width 513 height 13
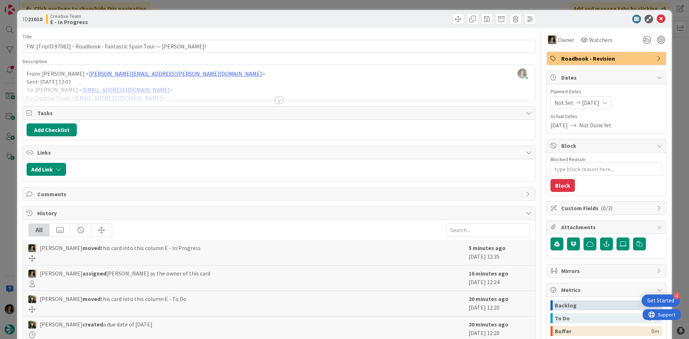
click at [279, 103] on div at bounding box center [279, 100] width 8 height 6
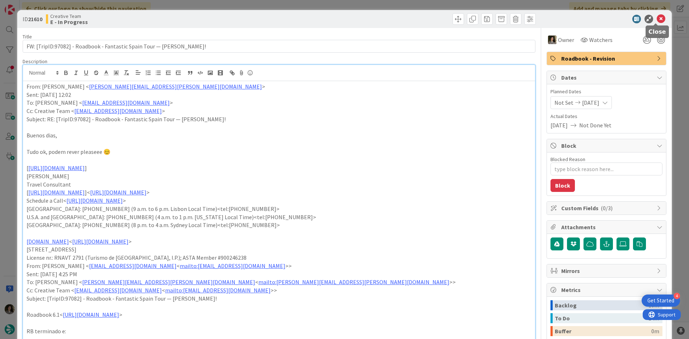
click at [659, 18] on icon at bounding box center [660, 19] width 9 height 9
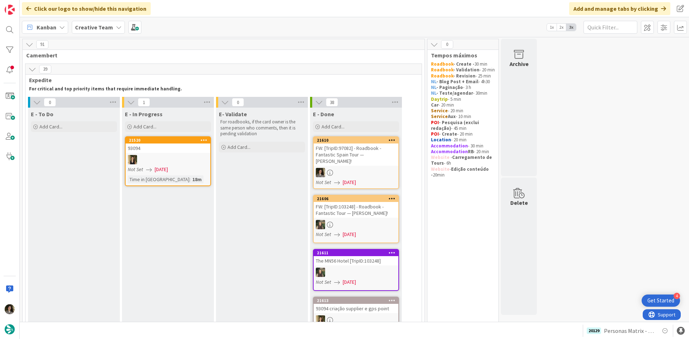
click at [381, 153] on div "FW: [TripID:97082] - Roadbook - Fantastic Spain Tour — [PERSON_NAME]!" at bounding box center [356, 154] width 85 height 22
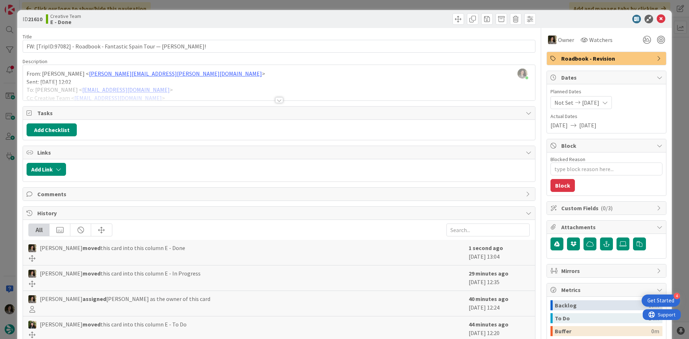
click at [576, 61] on span "Roadbook - Revision" at bounding box center [607, 58] width 92 height 9
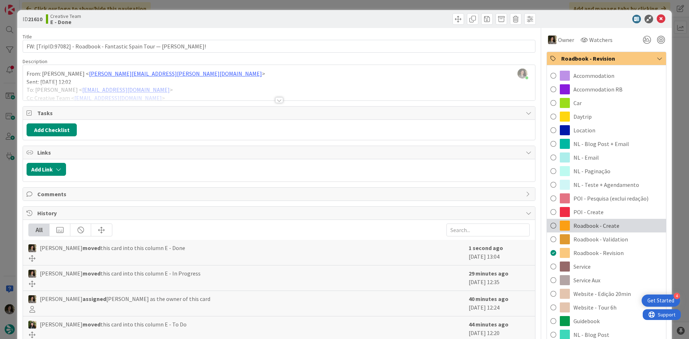
click at [604, 227] on span "Roadbook - Create" at bounding box center [596, 225] width 46 height 9
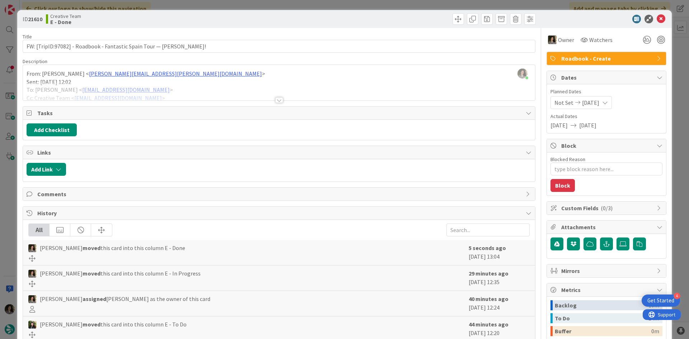
click at [657, 14] on div "ID 21610 Creative Team E - Done" at bounding box center [344, 19] width 654 height 18
click at [657, 18] on icon at bounding box center [660, 19] width 9 height 9
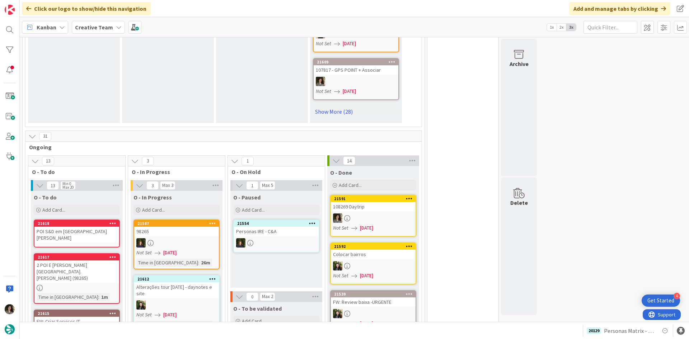
scroll to position [538, 0]
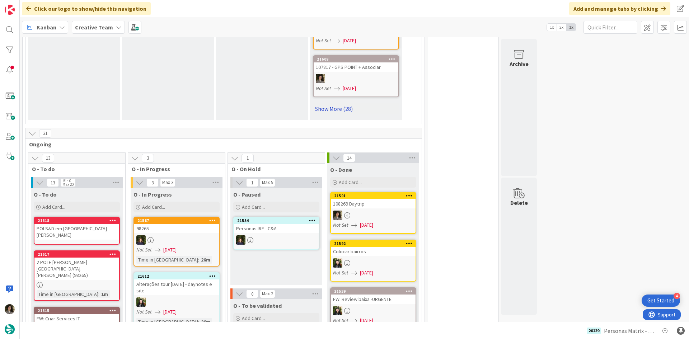
click at [341, 107] on link "Show More (28)" at bounding box center [356, 108] width 86 height 11
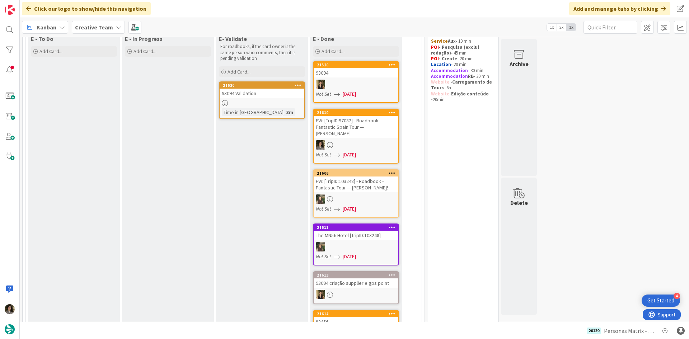
scroll to position [0, 0]
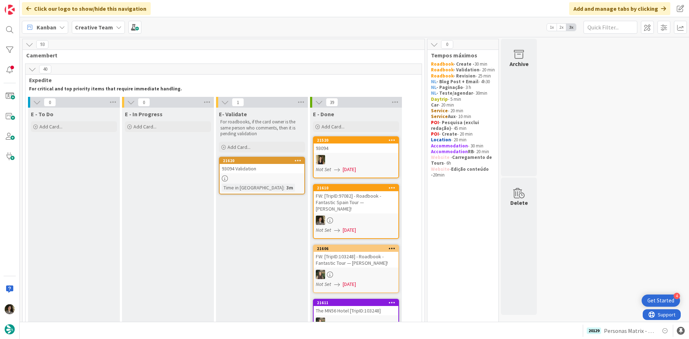
click at [258, 165] on div "93094 Validation" at bounding box center [262, 168] width 85 height 9
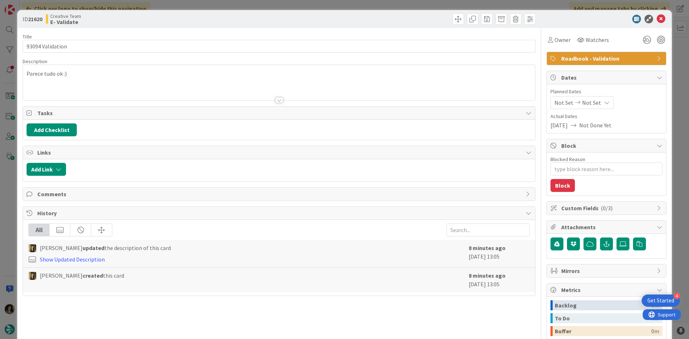
click at [556, 33] on div "Owner Watchers" at bounding box center [606, 37] width 120 height 18
click at [554, 35] on div "Owner" at bounding box center [558, 39] width 25 height 13
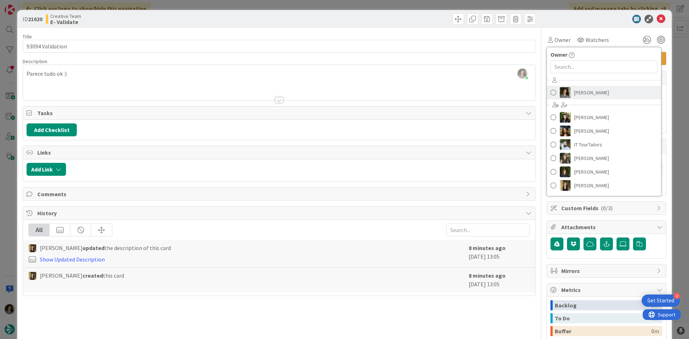
click at [587, 87] on span "[PERSON_NAME]" at bounding box center [591, 92] width 35 height 11
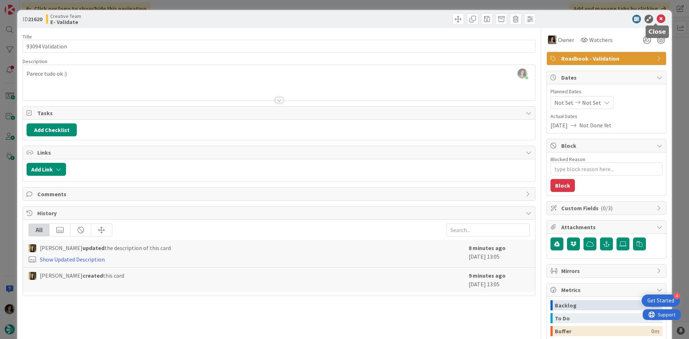
click at [657, 20] on icon at bounding box center [660, 19] width 9 height 9
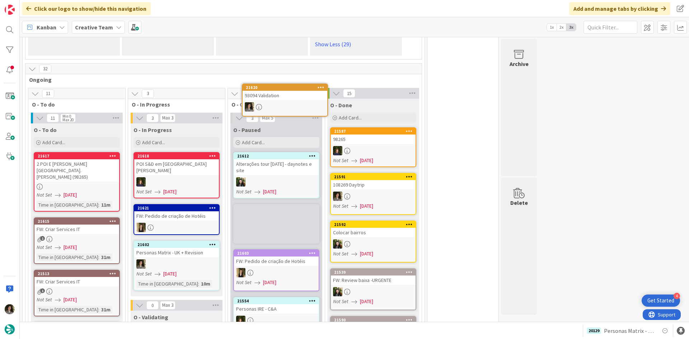
scroll to position [2134, 0]
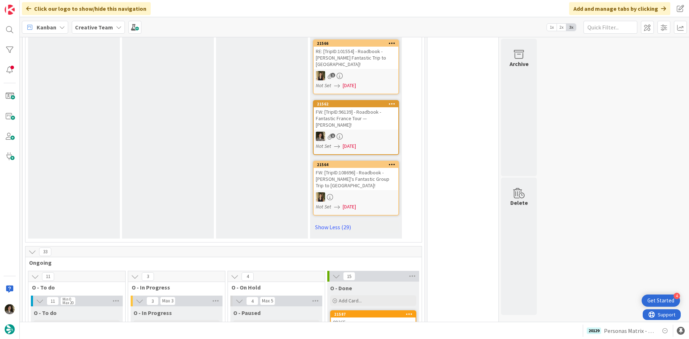
click at [345, 221] on link "Show Less (29)" at bounding box center [356, 226] width 86 height 11
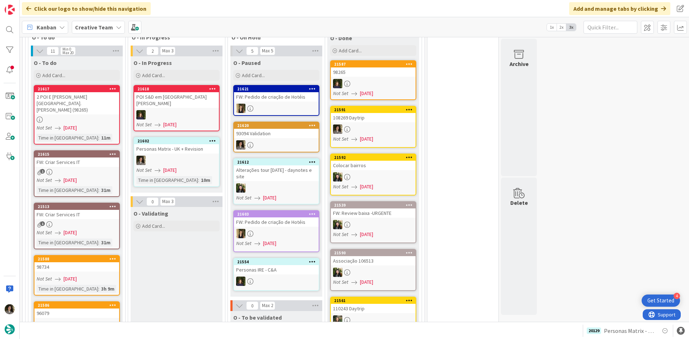
scroll to position [682, 0]
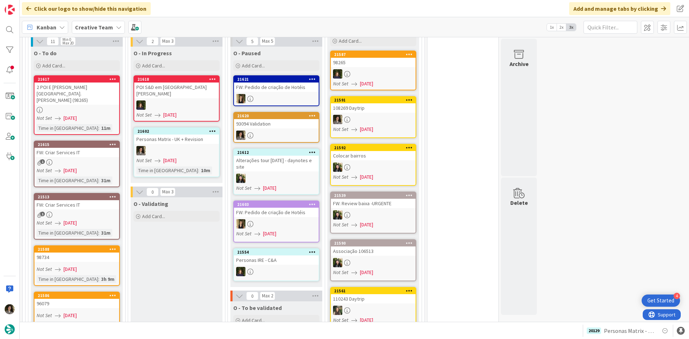
click at [142, 187] on button at bounding box center [139, 191] width 9 height 9
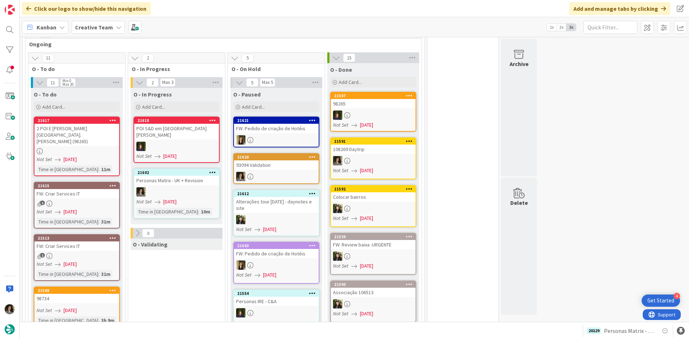
scroll to position [753, 0]
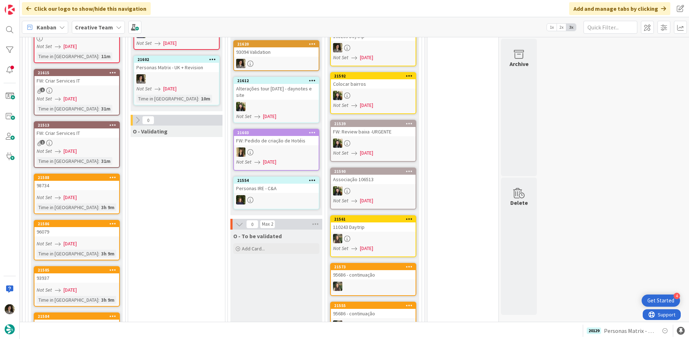
click at [168, 85] on span "[DATE]" at bounding box center [169, 89] width 13 height 8
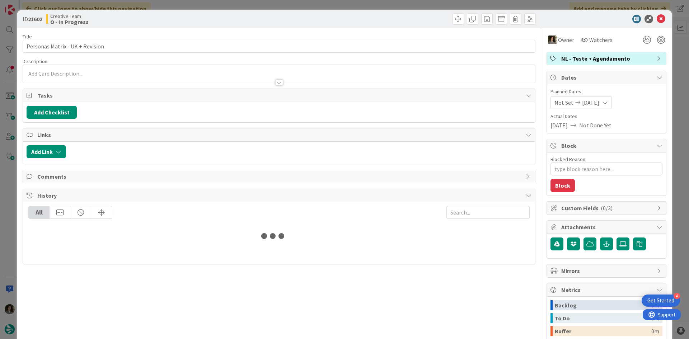
type textarea "x"
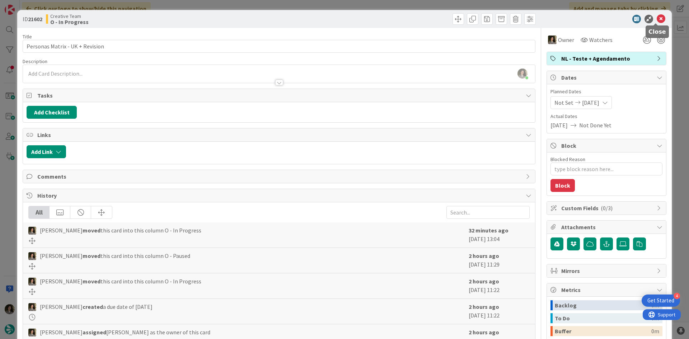
click at [656, 20] on icon at bounding box center [660, 19] width 9 height 9
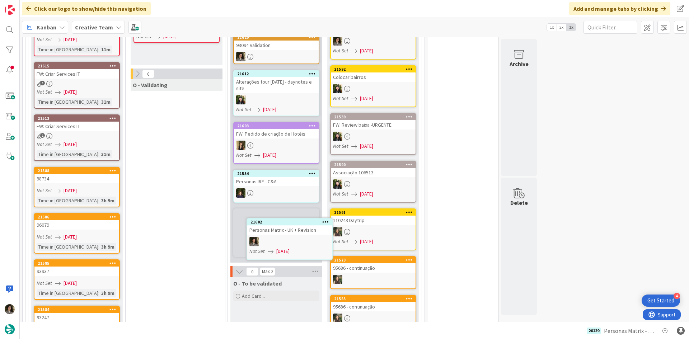
scroll to position [761, 0]
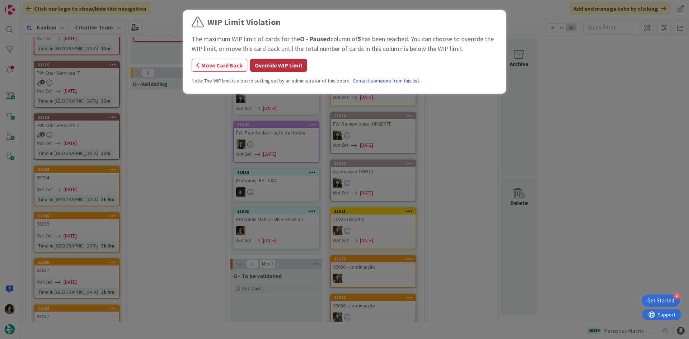
click at [273, 66] on button "Override WIP Limit" at bounding box center [278, 65] width 57 height 13
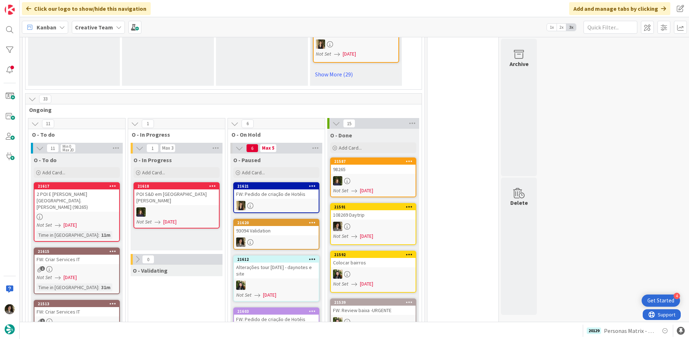
scroll to position [546, 0]
